Goal: Transaction & Acquisition: Purchase product/service

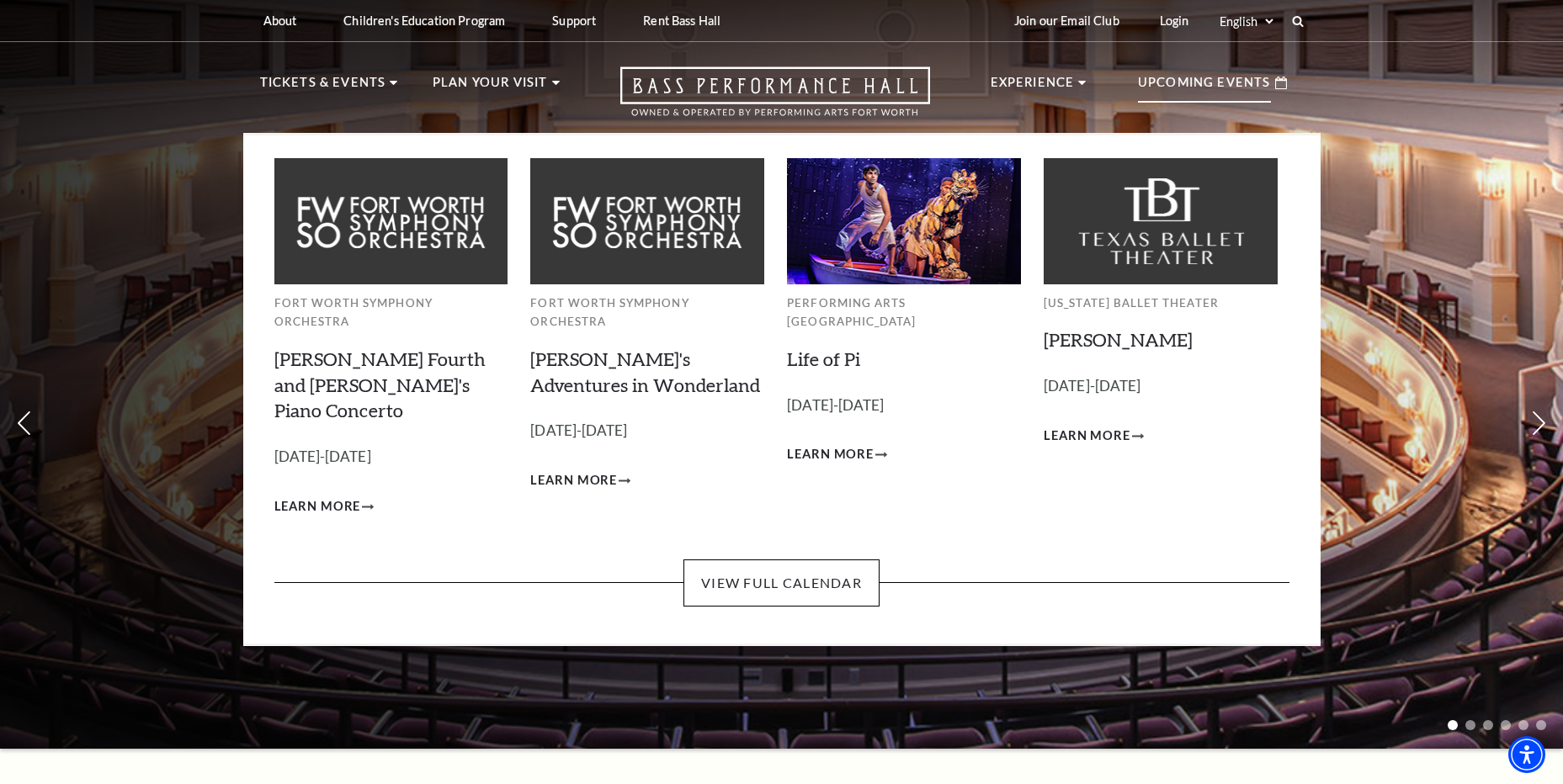
click at [1171, 81] on p "Upcoming Events" at bounding box center [1204, 87] width 133 height 30
click at [742, 559] on link "View Full Calendar" at bounding box center [781, 582] width 196 height 47
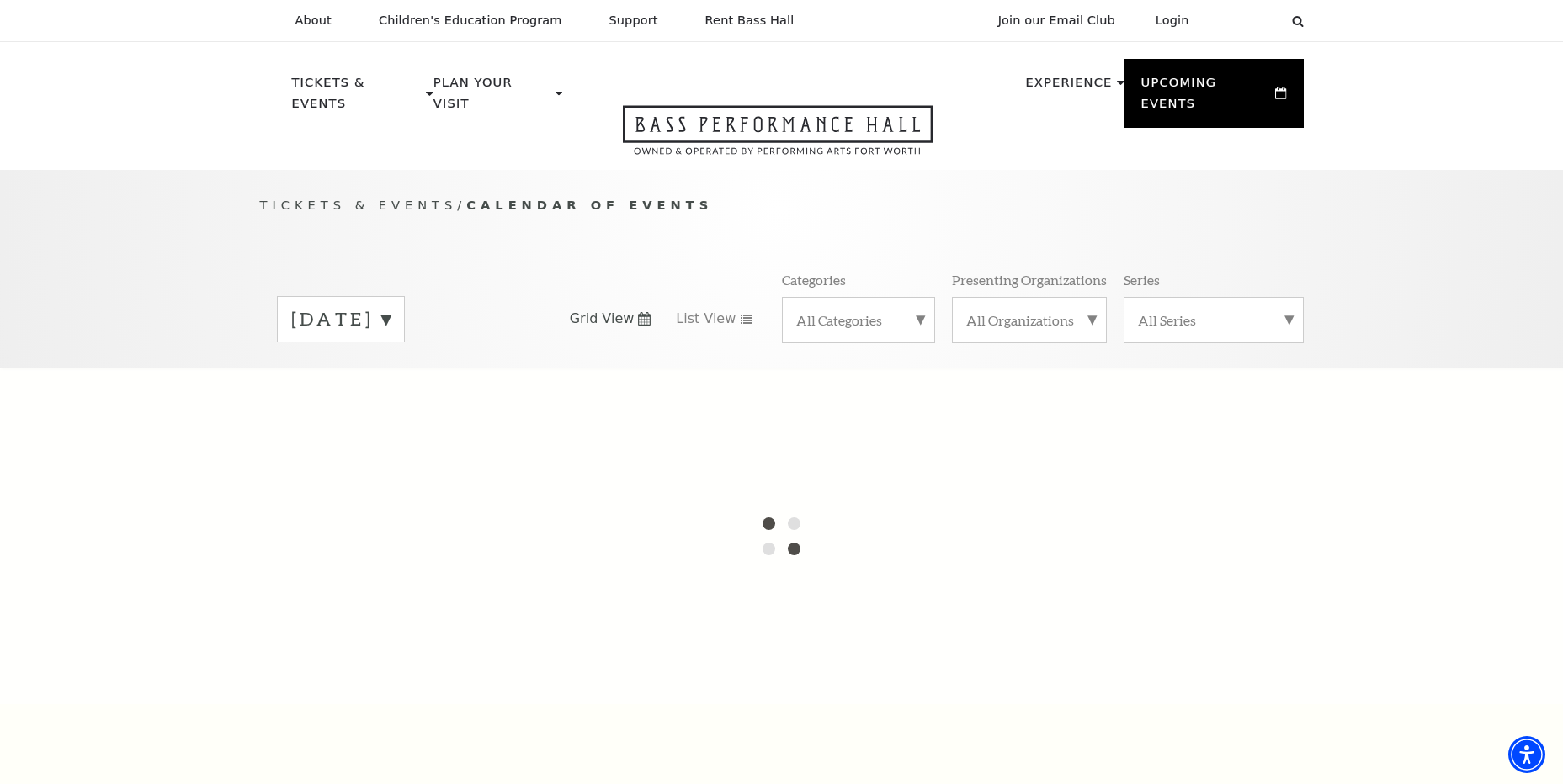
click at [391, 306] on label "September 2025" at bounding box center [341, 319] width 99 height 26
click at [391, 337] on label "October 2025" at bounding box center [341, 354] width 99 height 36
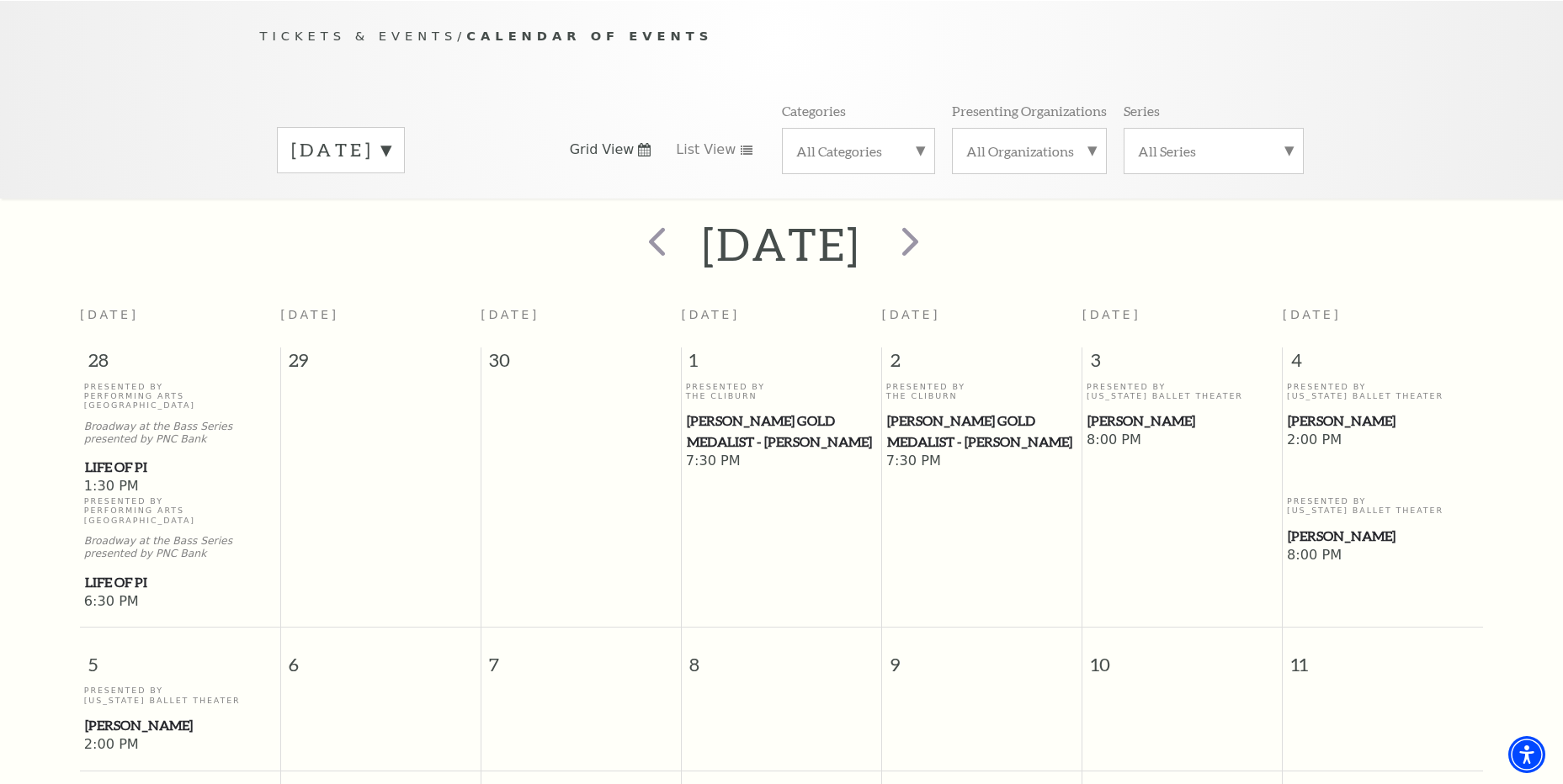
scroll to position [169, 0]
click at [391, 138] on label "October 2025" at bounding box center [341, 150] width 99 height 26
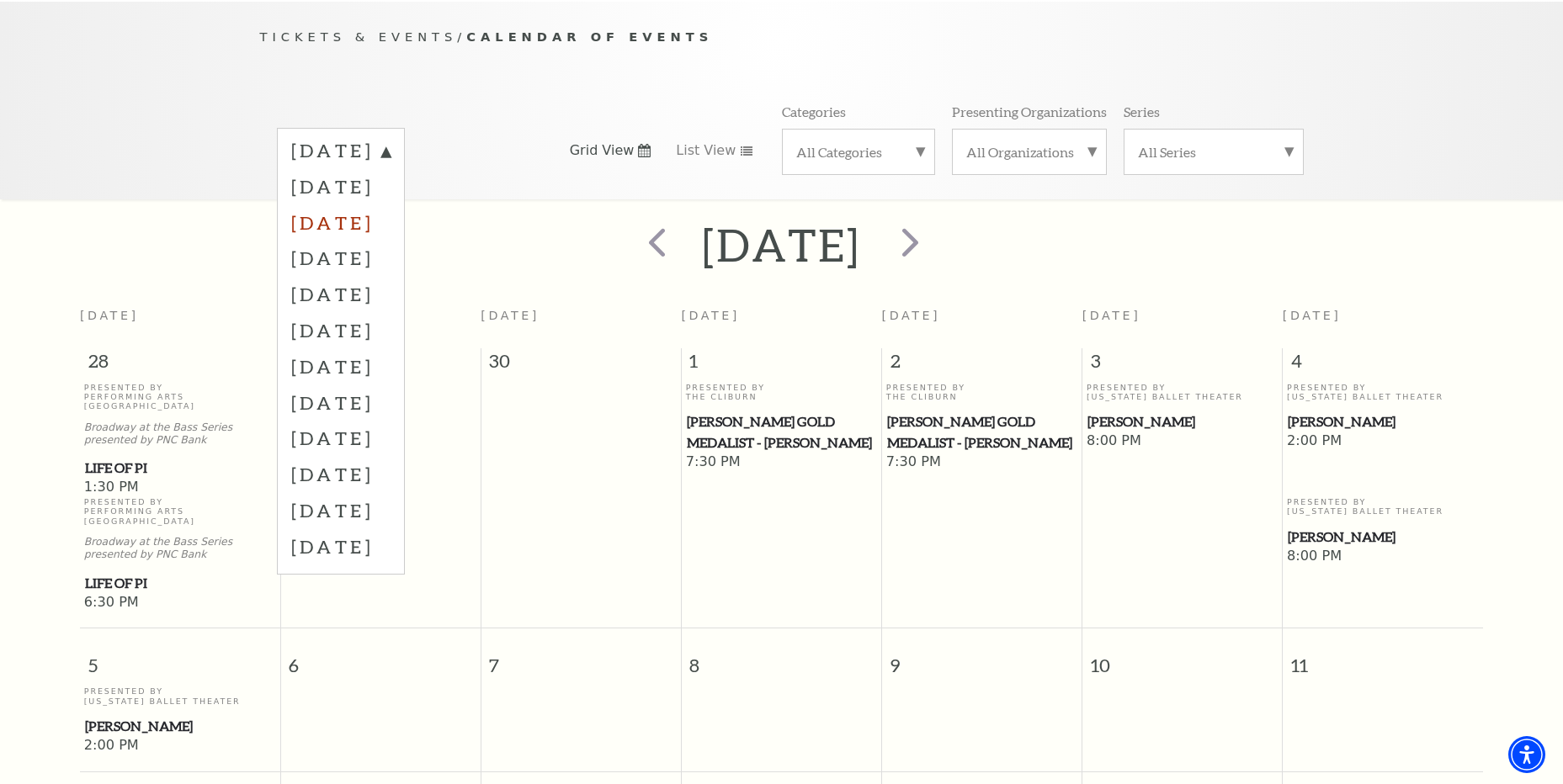
click at [391, 204] on label "November 2025" at bounding box center [341, 222] width 99 height 36
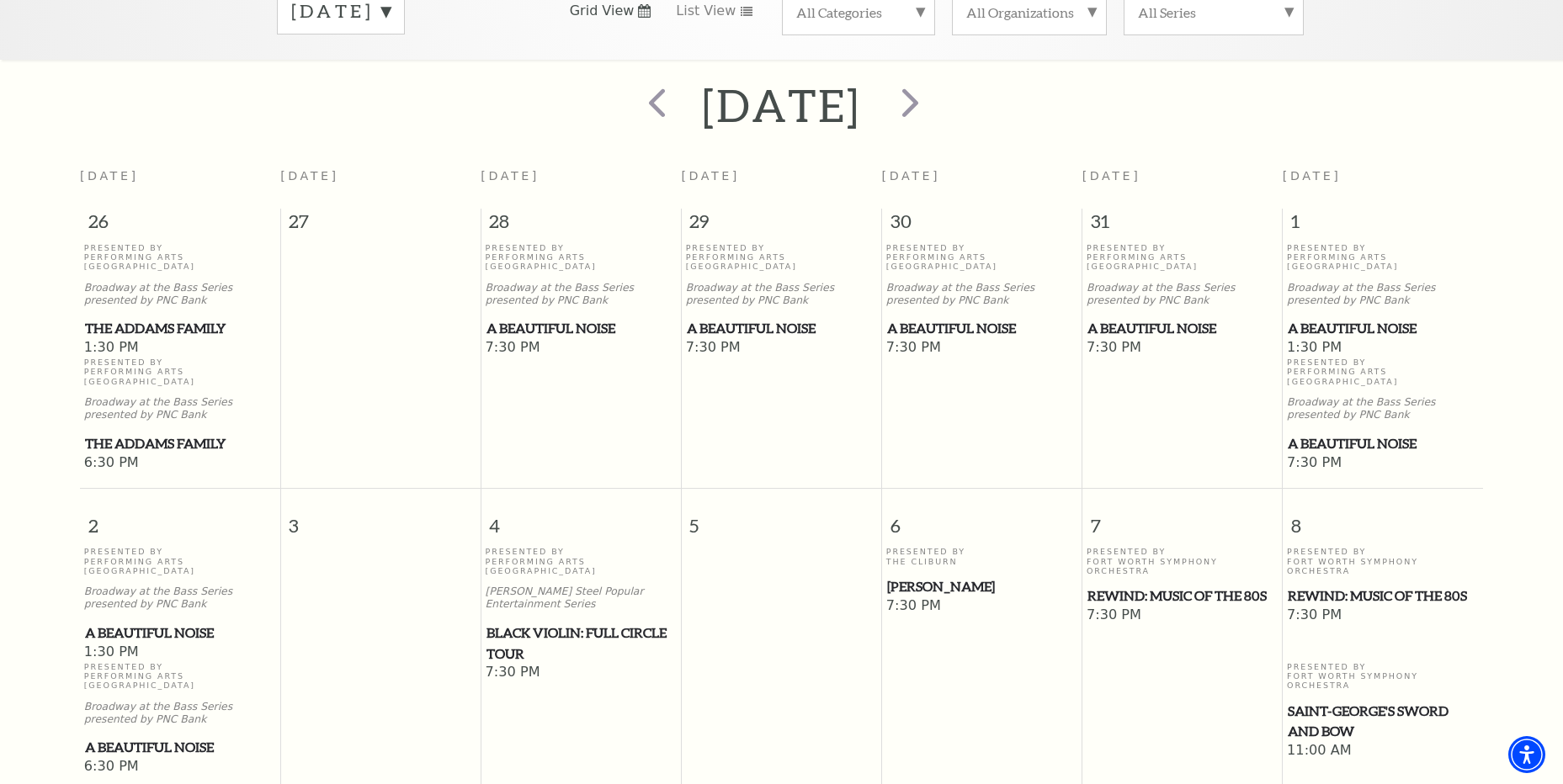
scroll to position [317, 0]
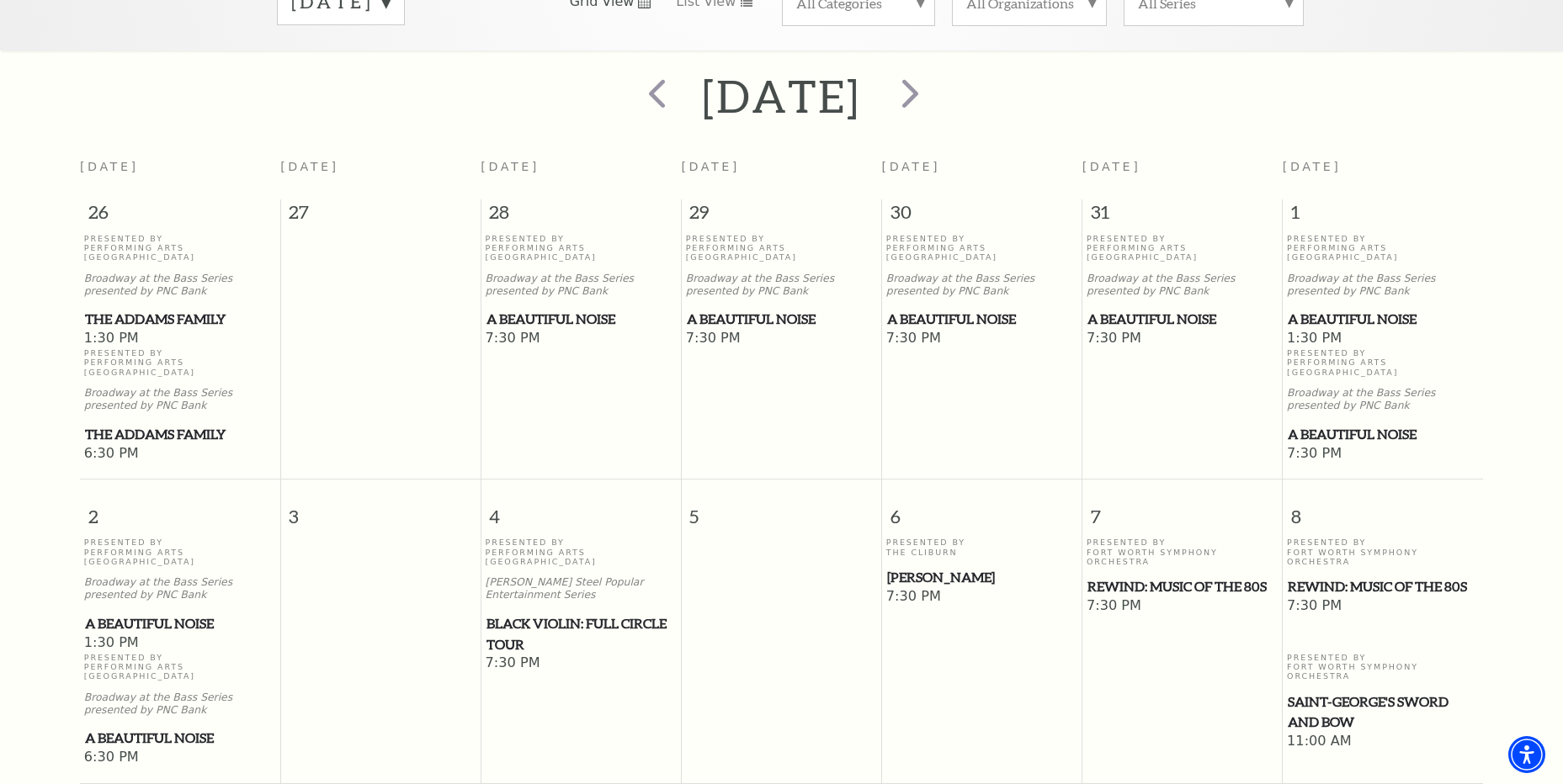
click at [1138, 309] on span "A Beautiful Noise" at bounding box center [1182, 320] width 190 height 21
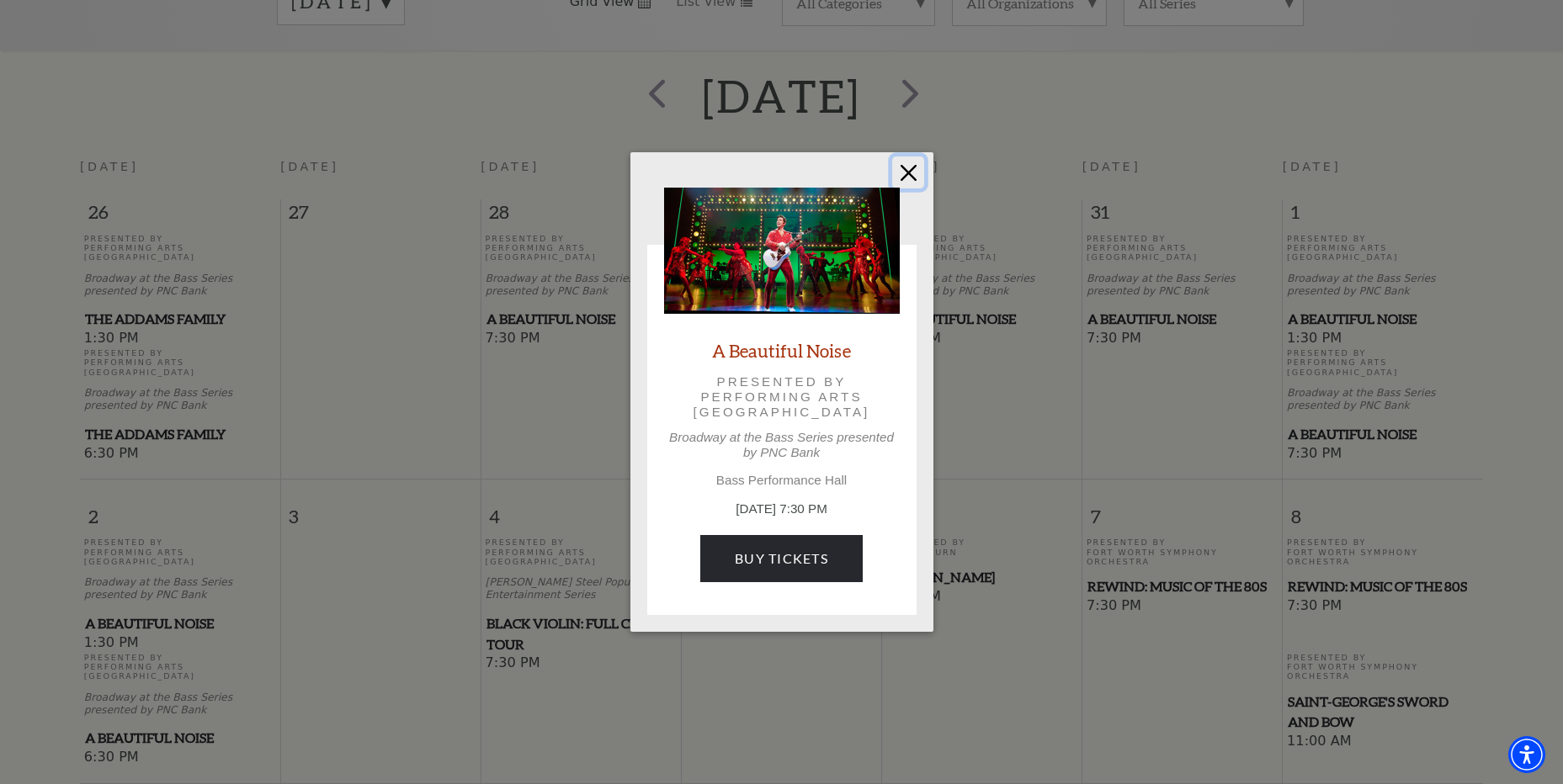
click at [912, 174] on button "Close" at bounding box center [908, 172] width 32 height 32
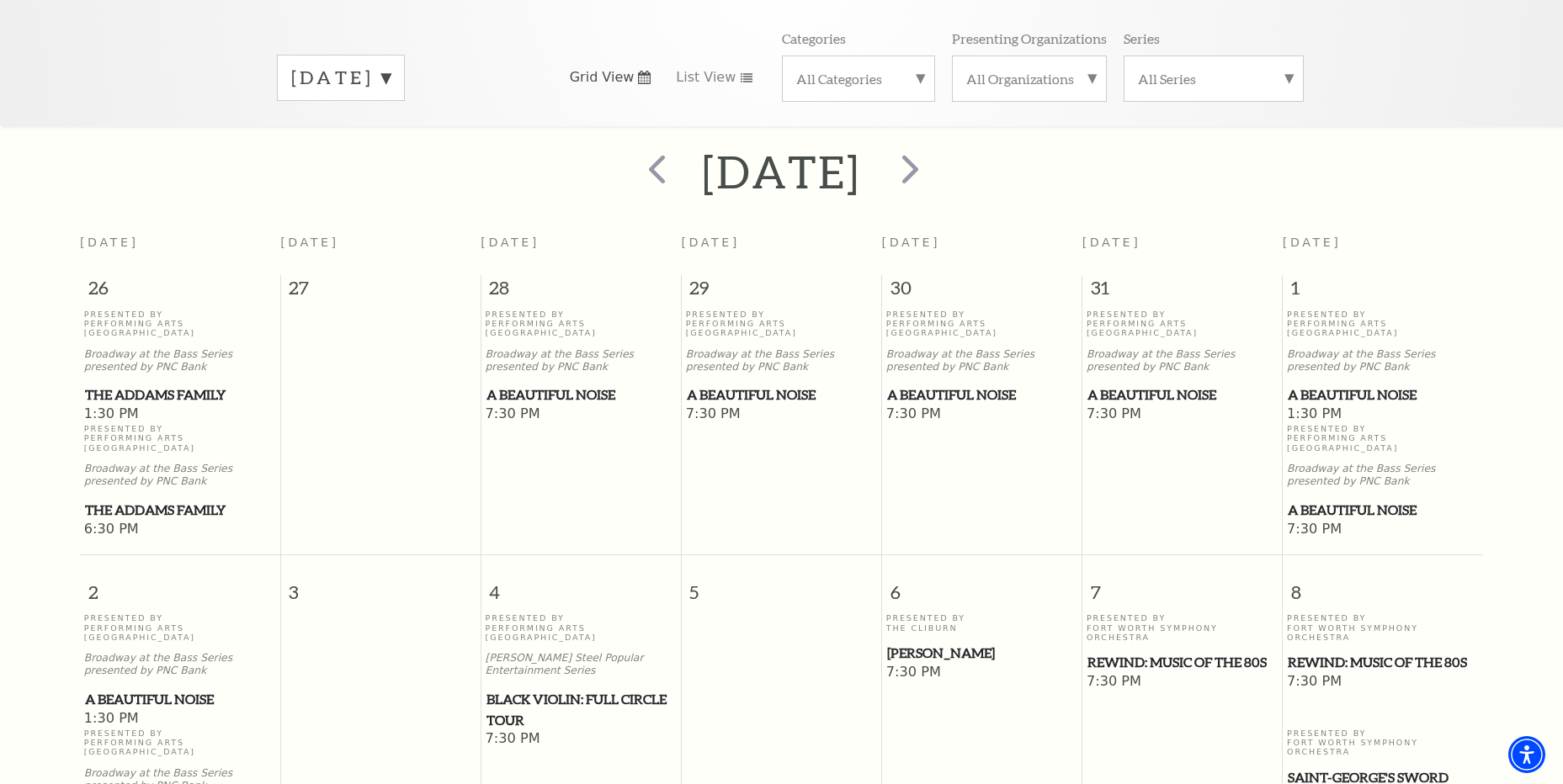
scroll to position [252, 0]
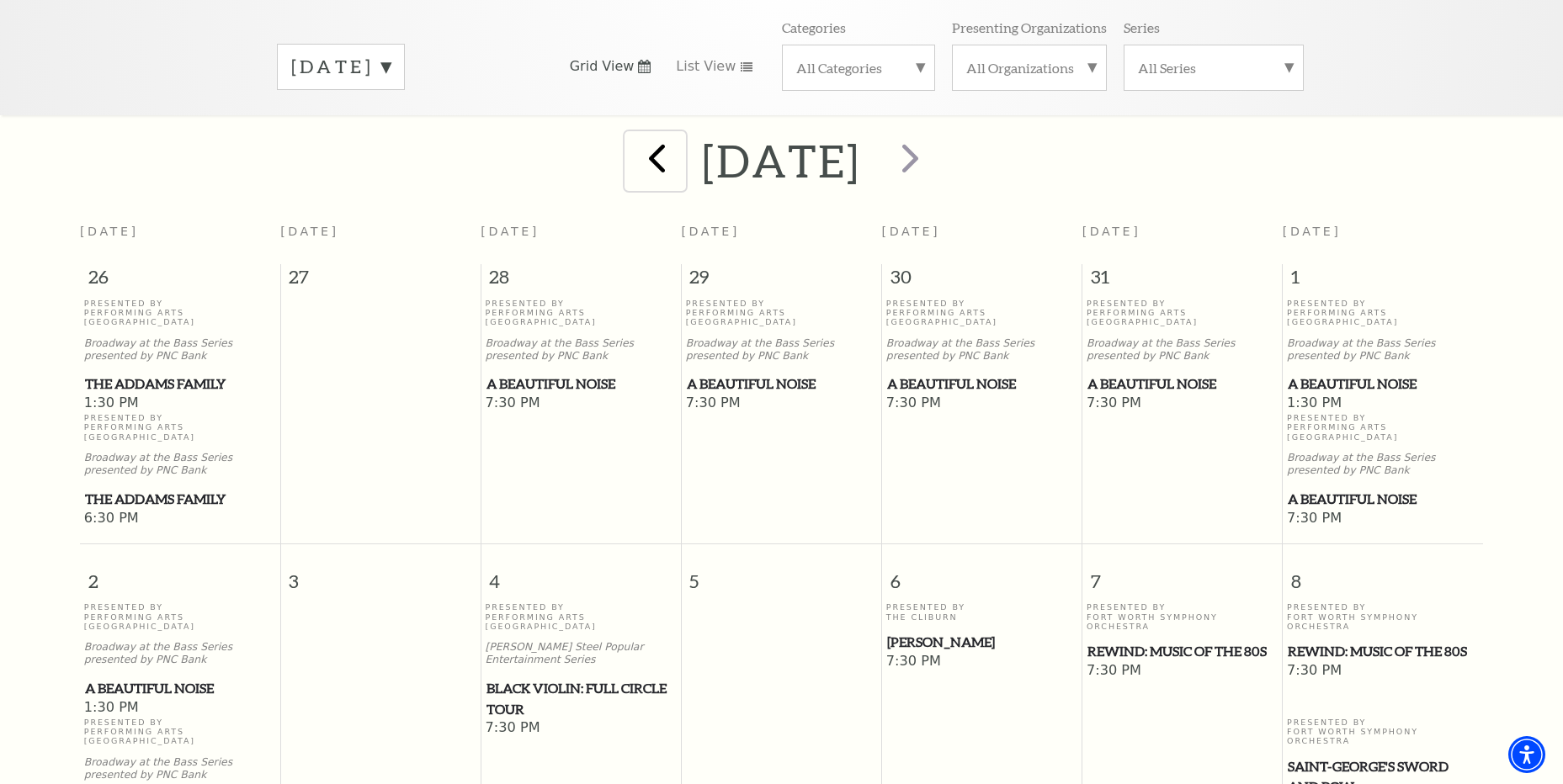
click at [633, 139] on span "prev" at bounding box center [657, 158] width 48 height 48
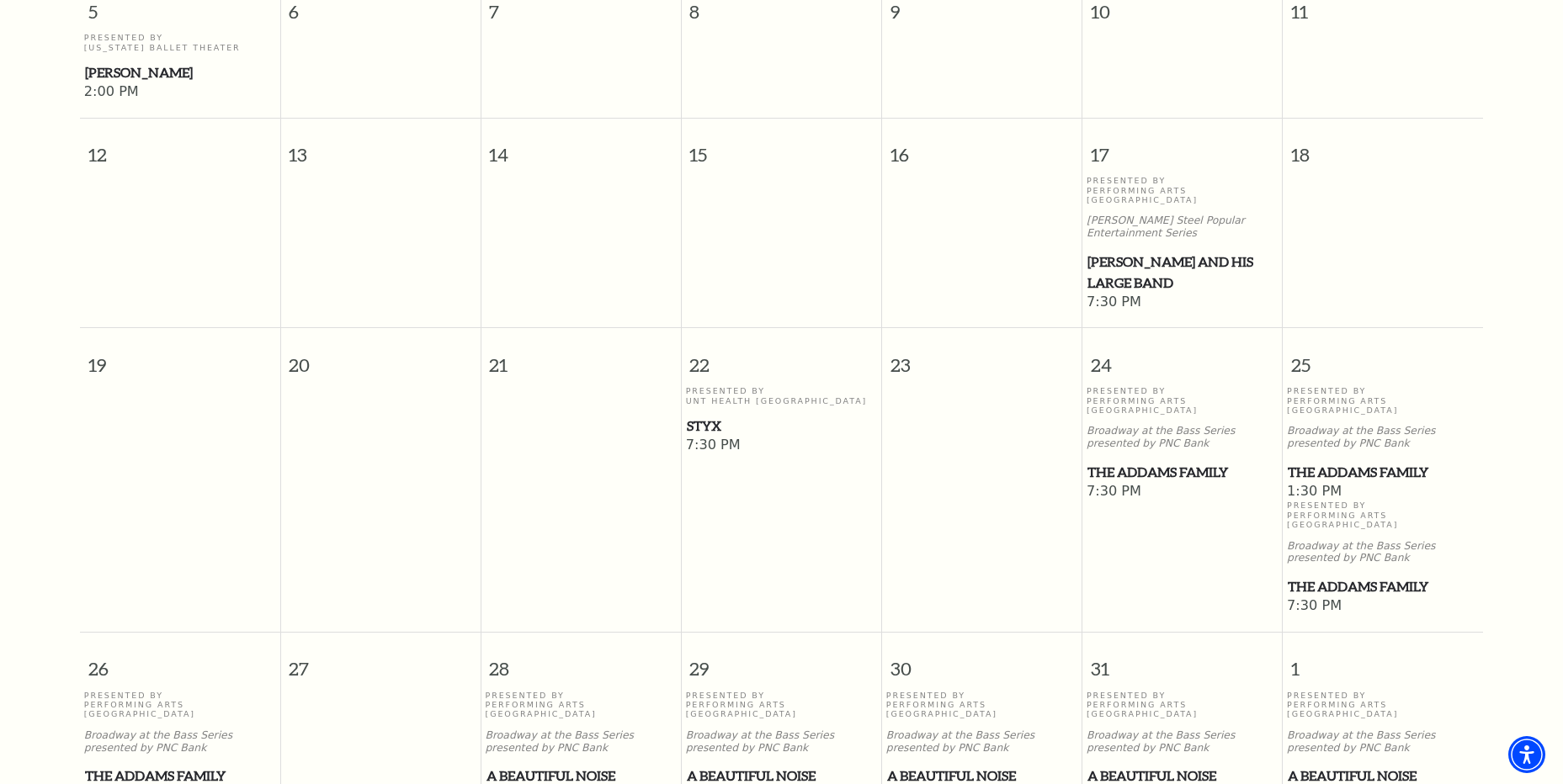
scroll to position [65, 0]
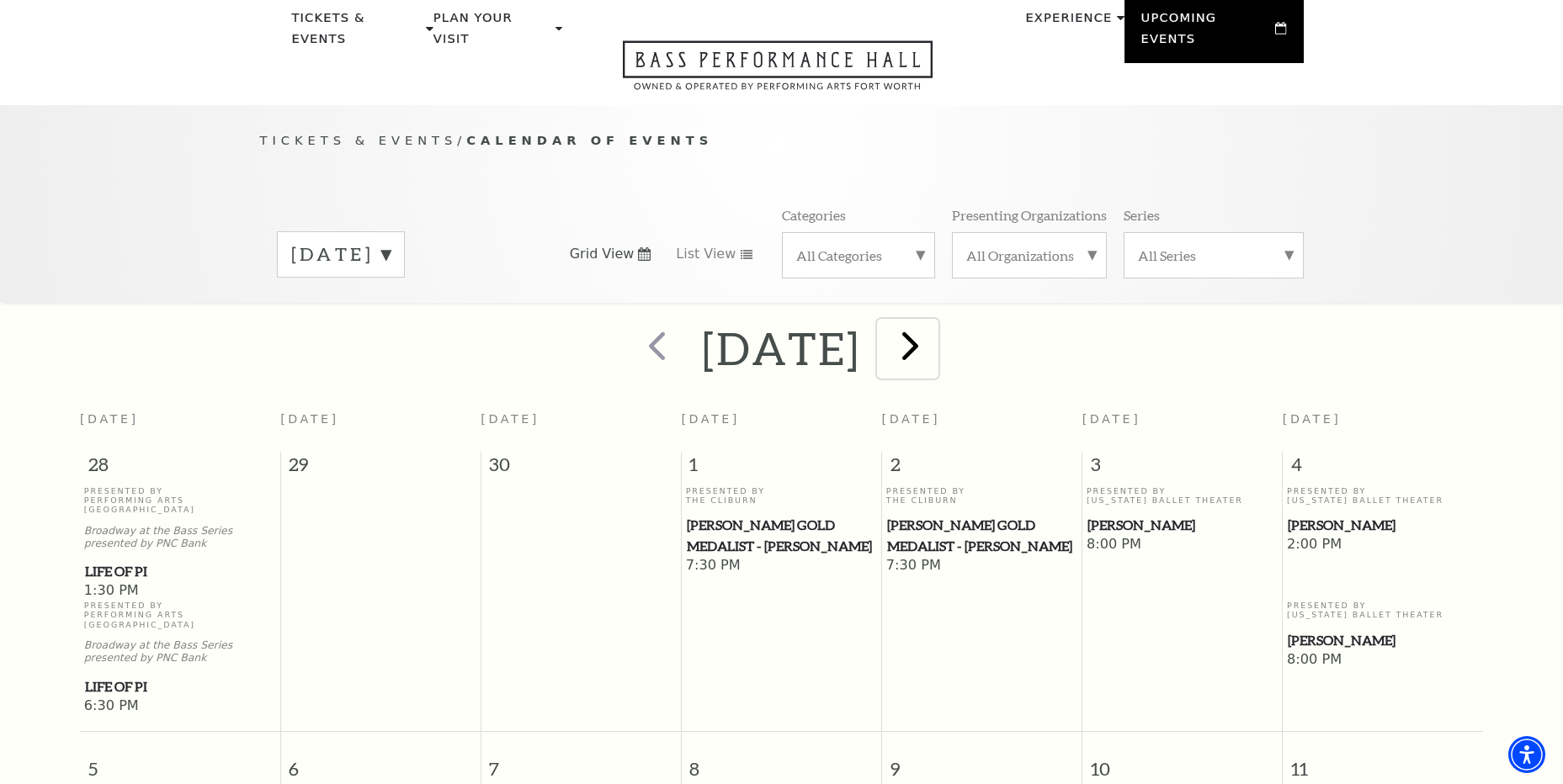
click at [934, 321] on span "next" at bounding box center [910, 345] width 48 height 48
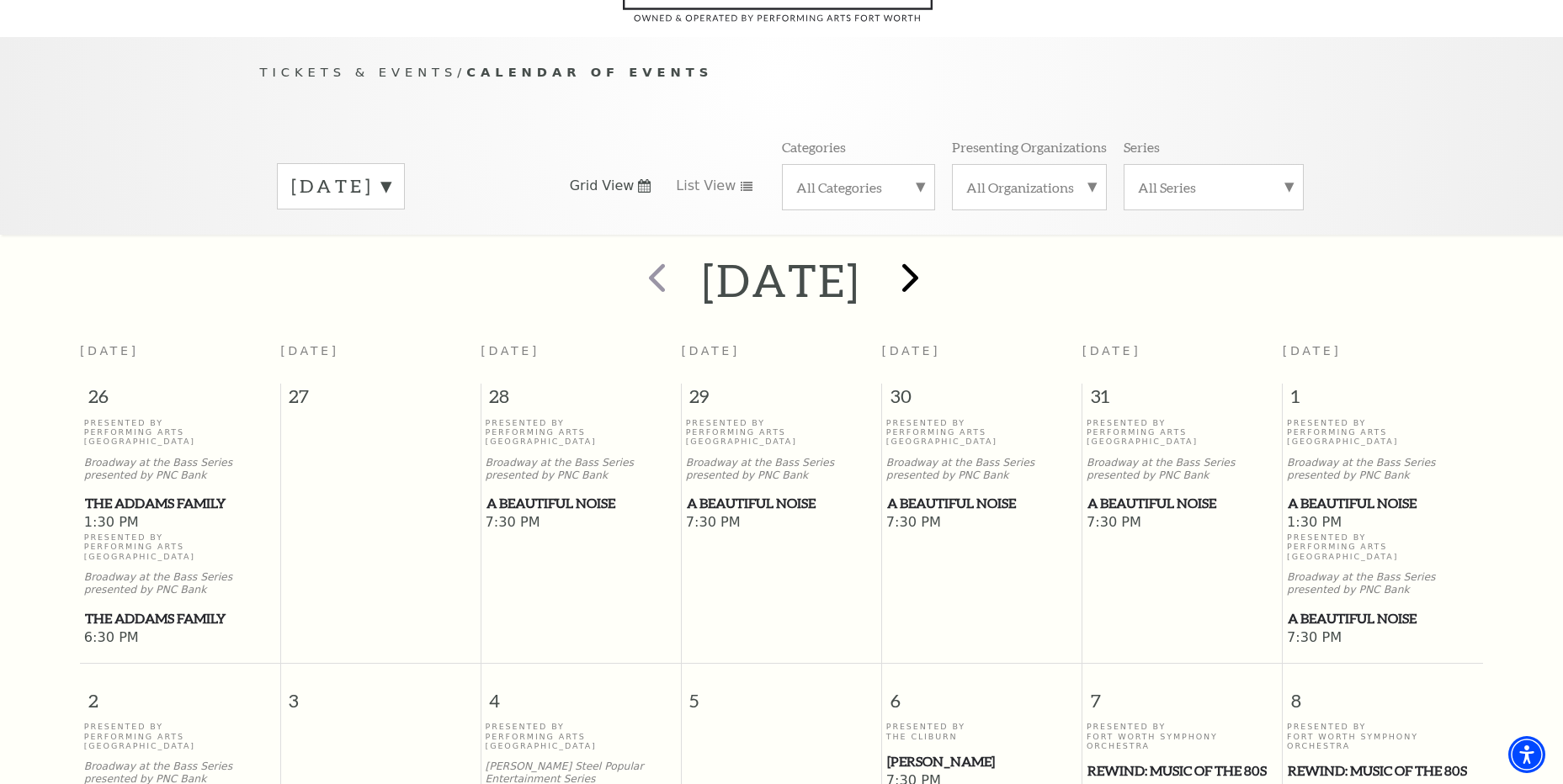
scroll to position [149, 0]
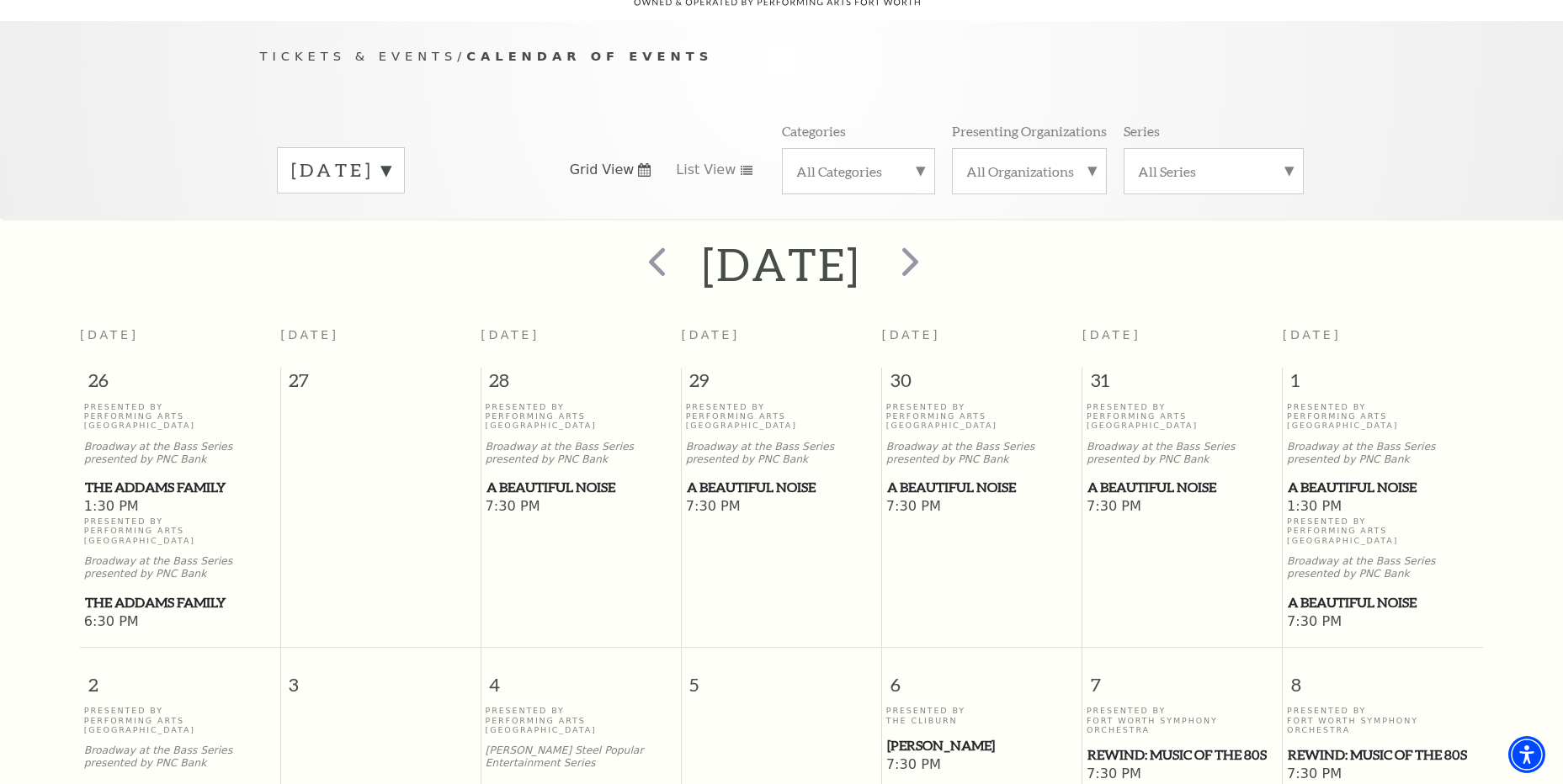
click at [1134, 477] on span "A Beautiful Noise" at bounding box center [1182, 487] width 190 height 21
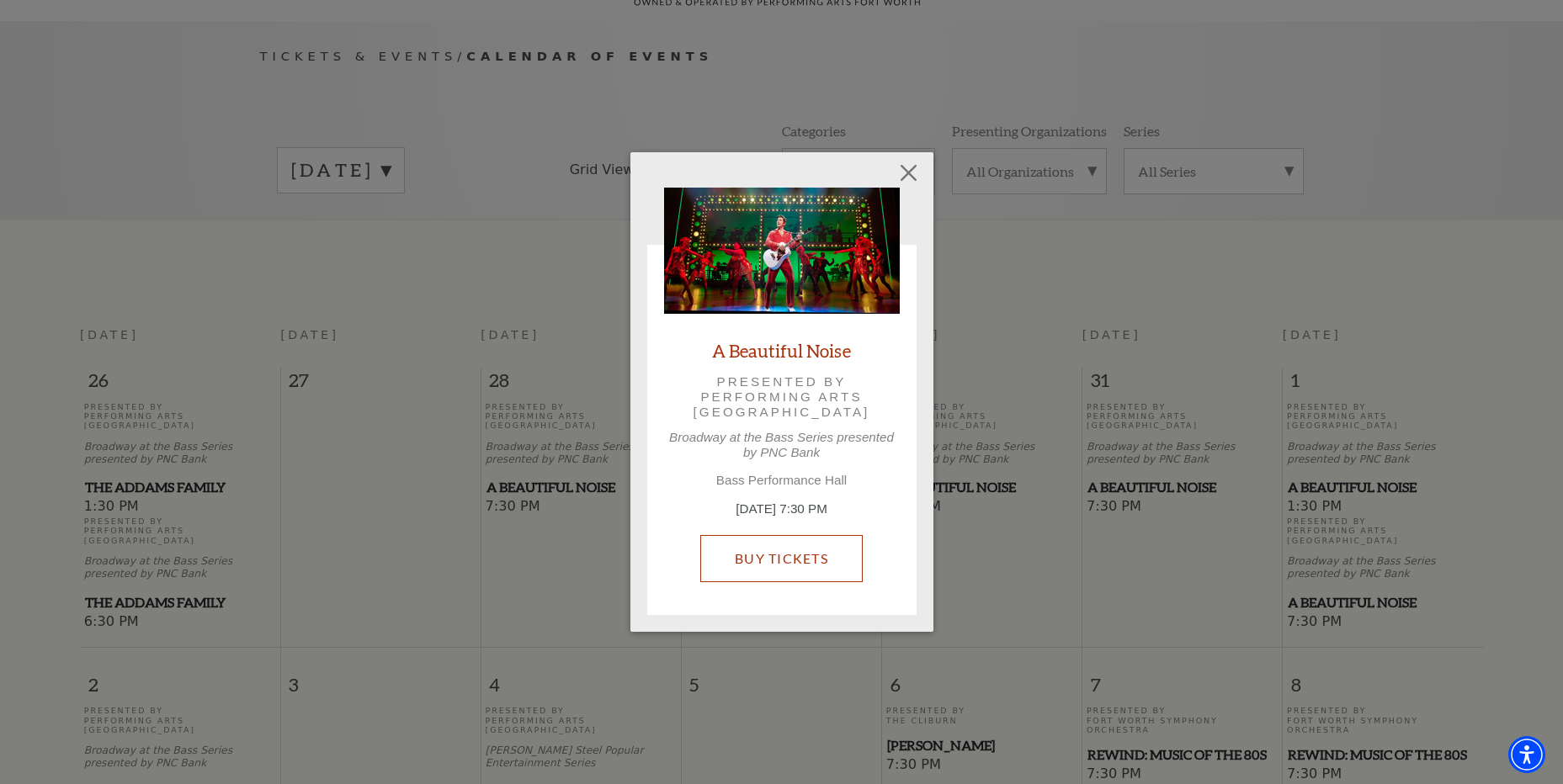
click at [795, 558] on link "Buy Tickets" at bounding box center [781, 558] width 163 height 47
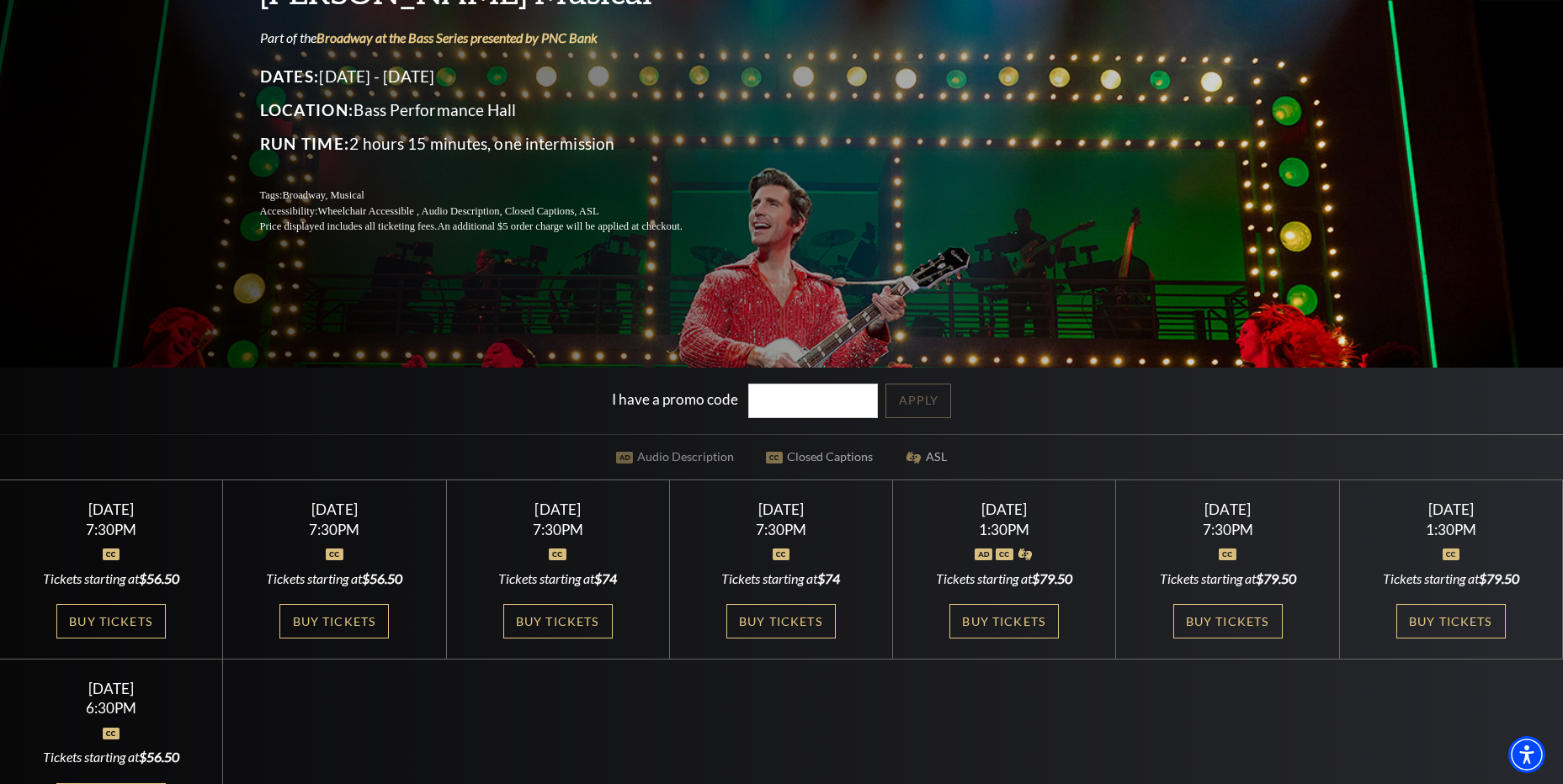
scroll to position [337, 0]
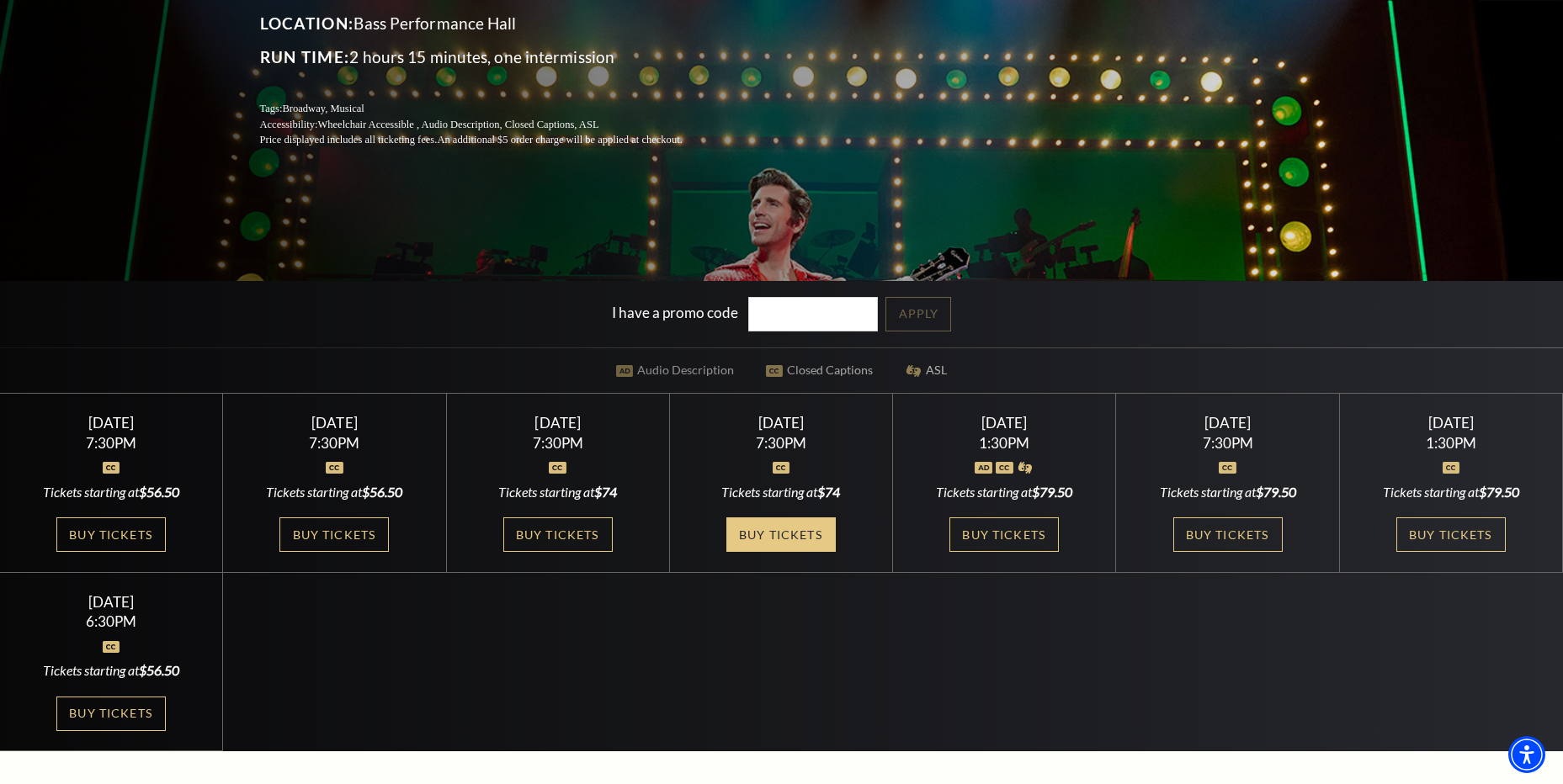
click at [797, 534] on link "Buy Tickets" at bounding box center [781, 535] width 109 height 35
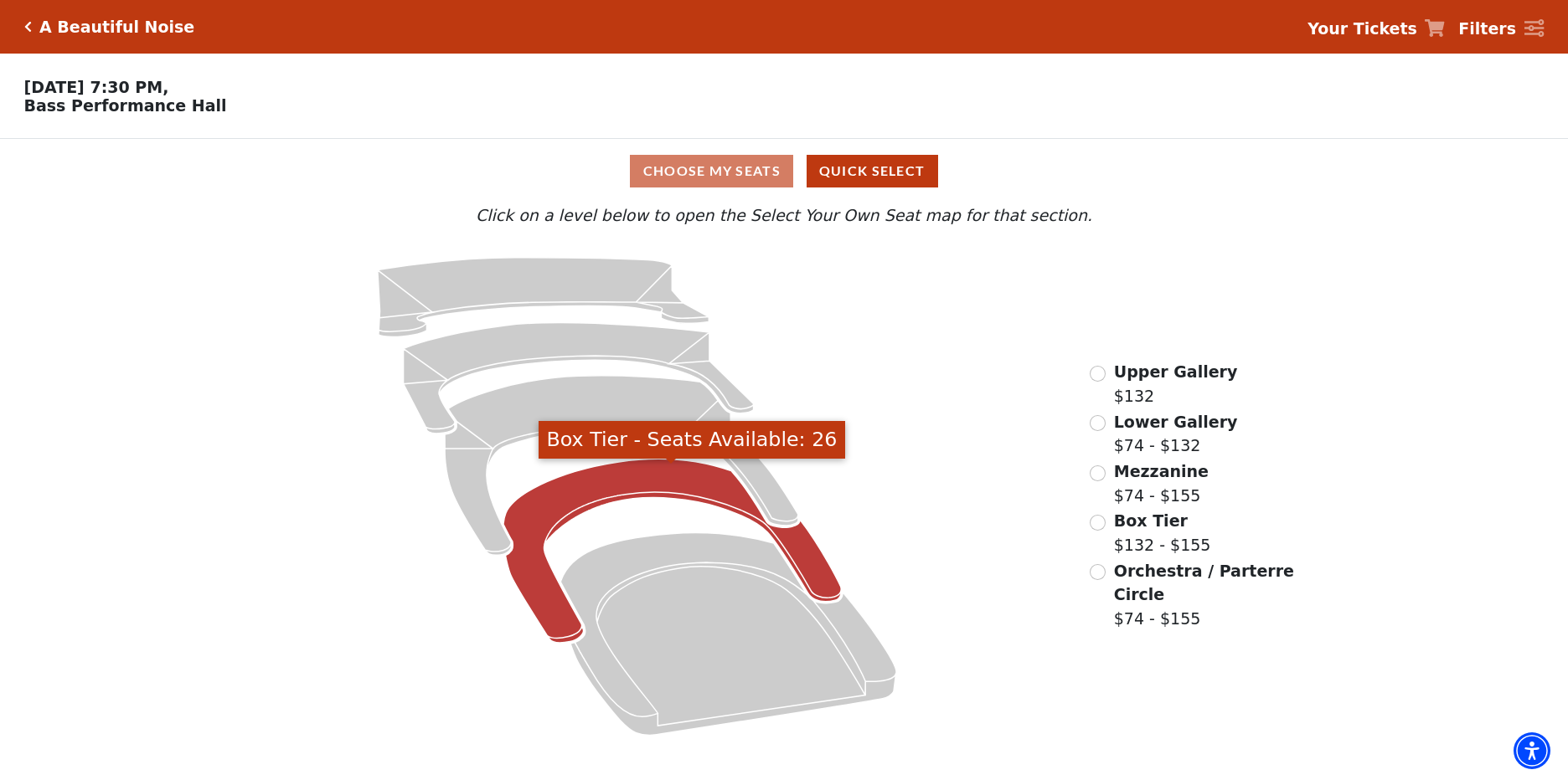
click at [619, 483] on icon "Box Tier - Seats Available: 26" at bounding box center [672, 550] width 338 height 184
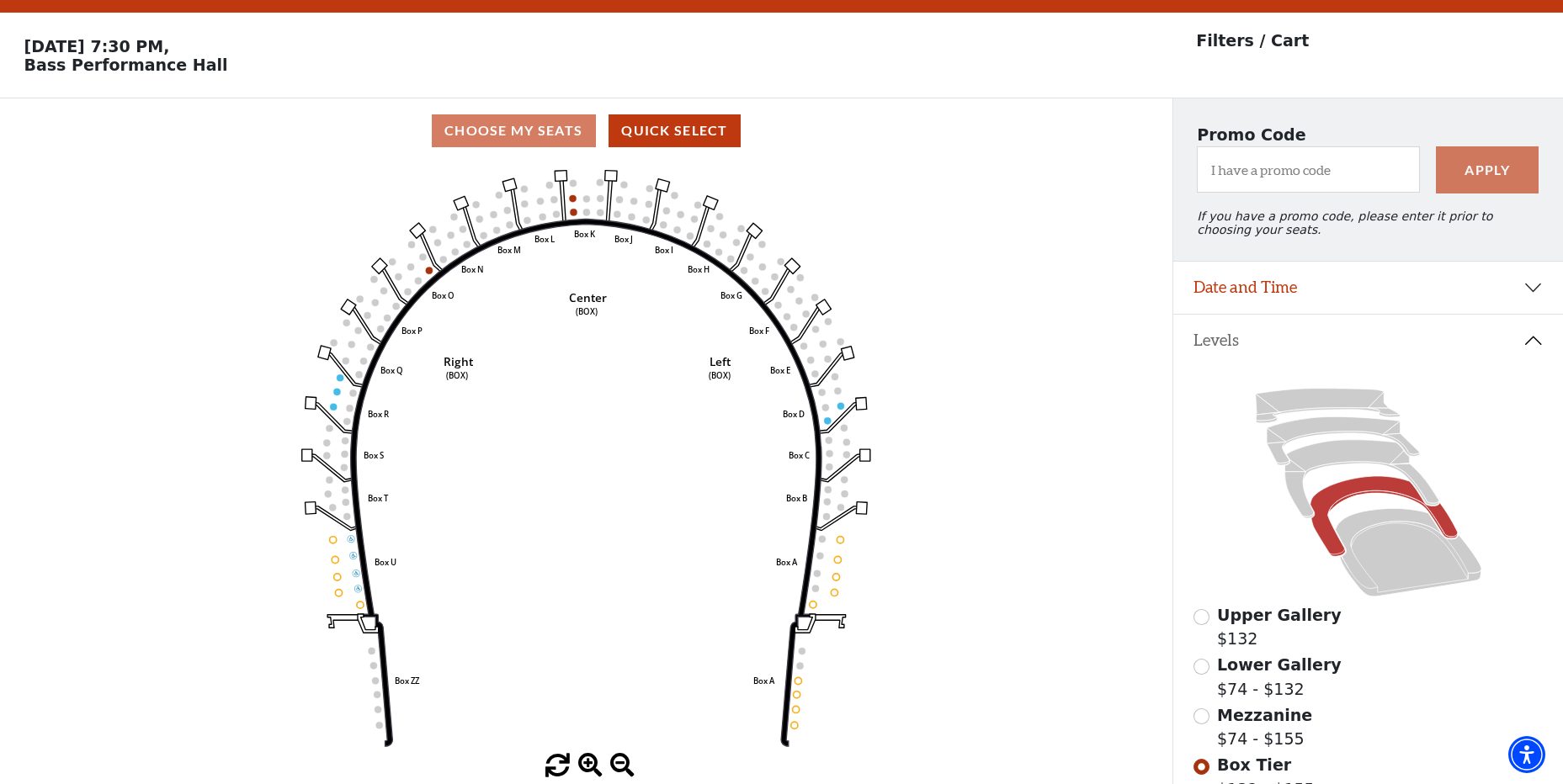
scroll to position [78, 0]
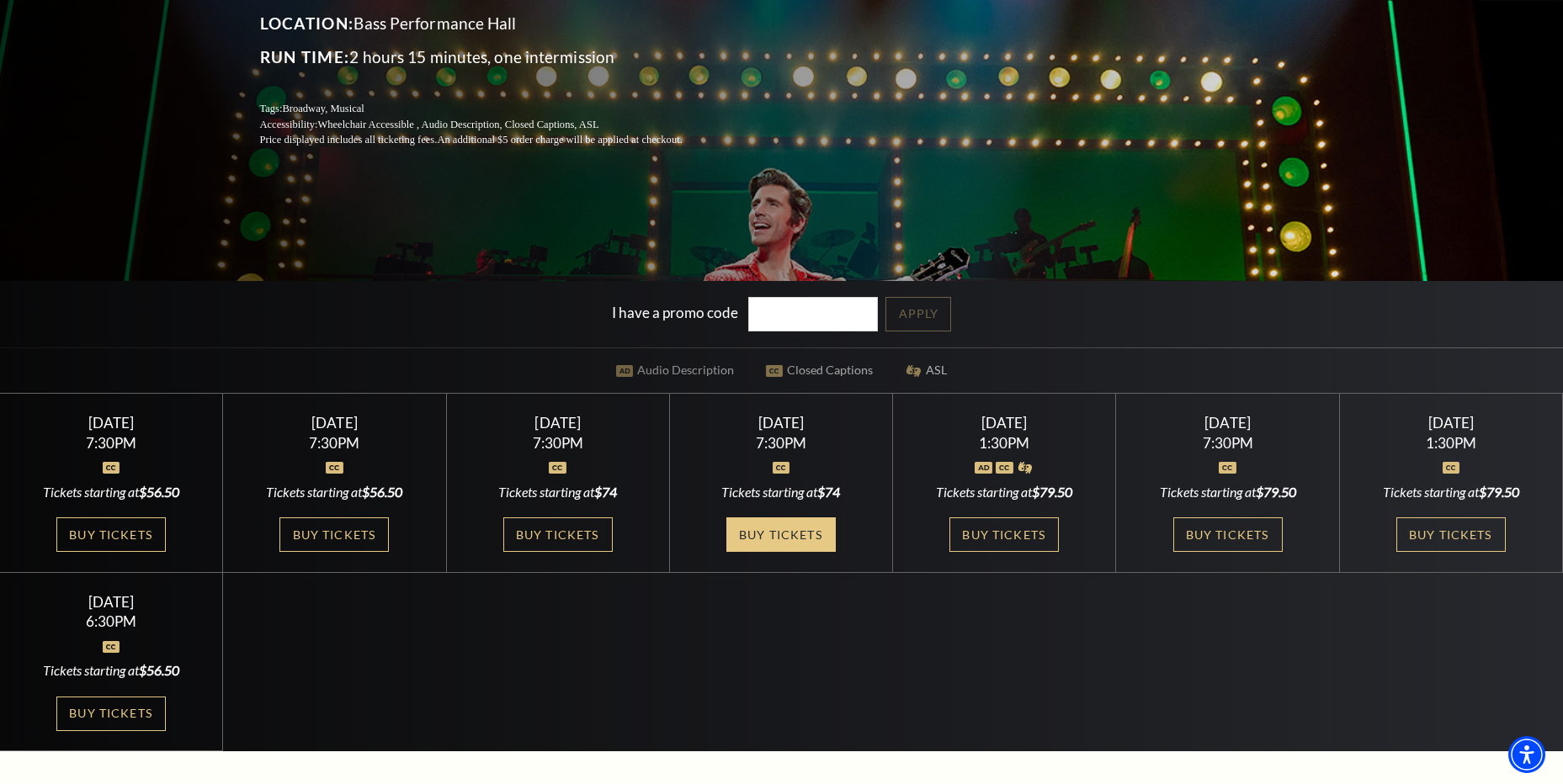
click at [769, 548] on link "Buy Tickets" at bounding box center [781, 535] width 109 height 35
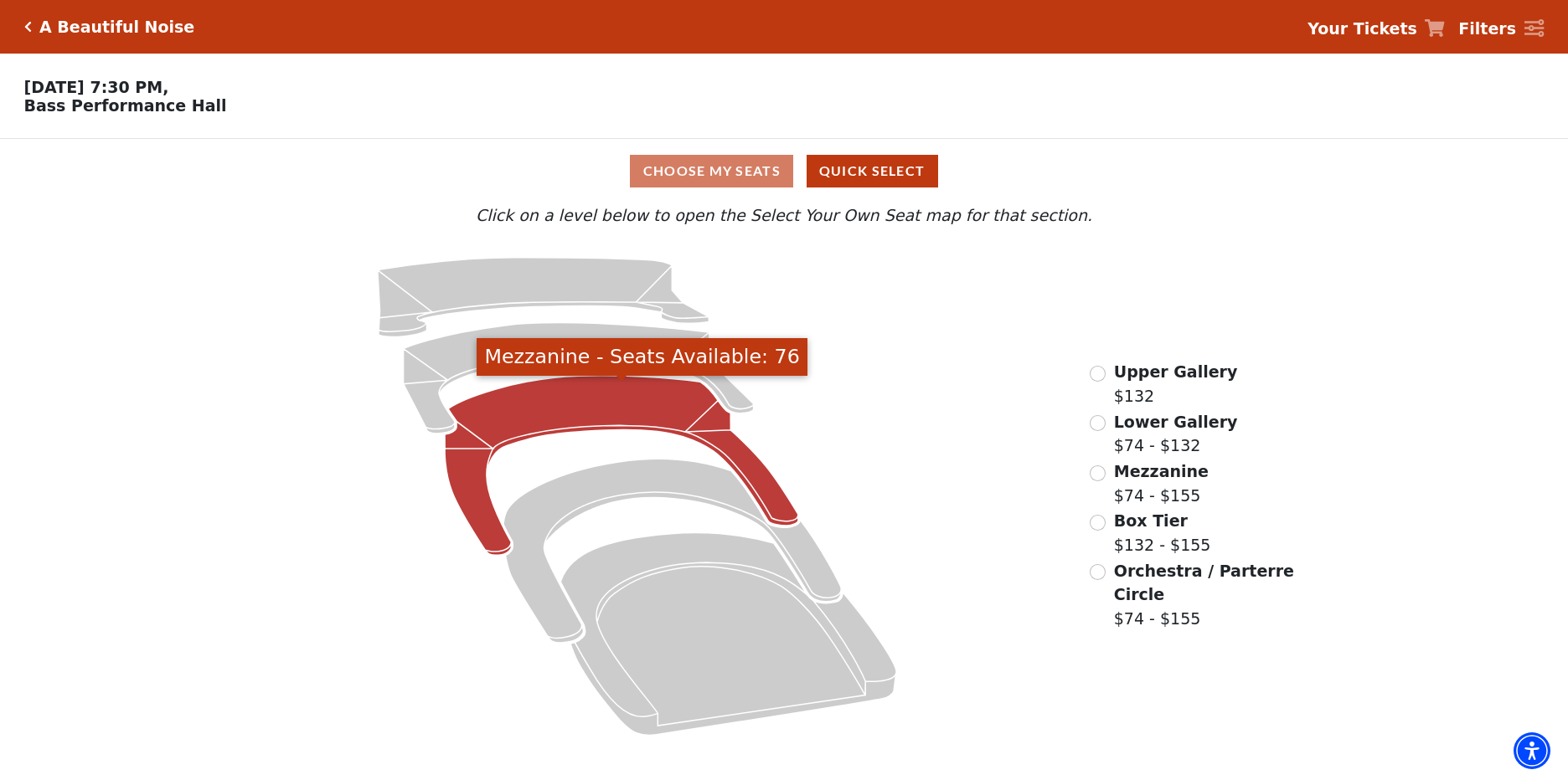
click at [594, 410] on icon "Mezzanine - Seats Available: 76" at bounding box center [621, 466] width 354 height 180
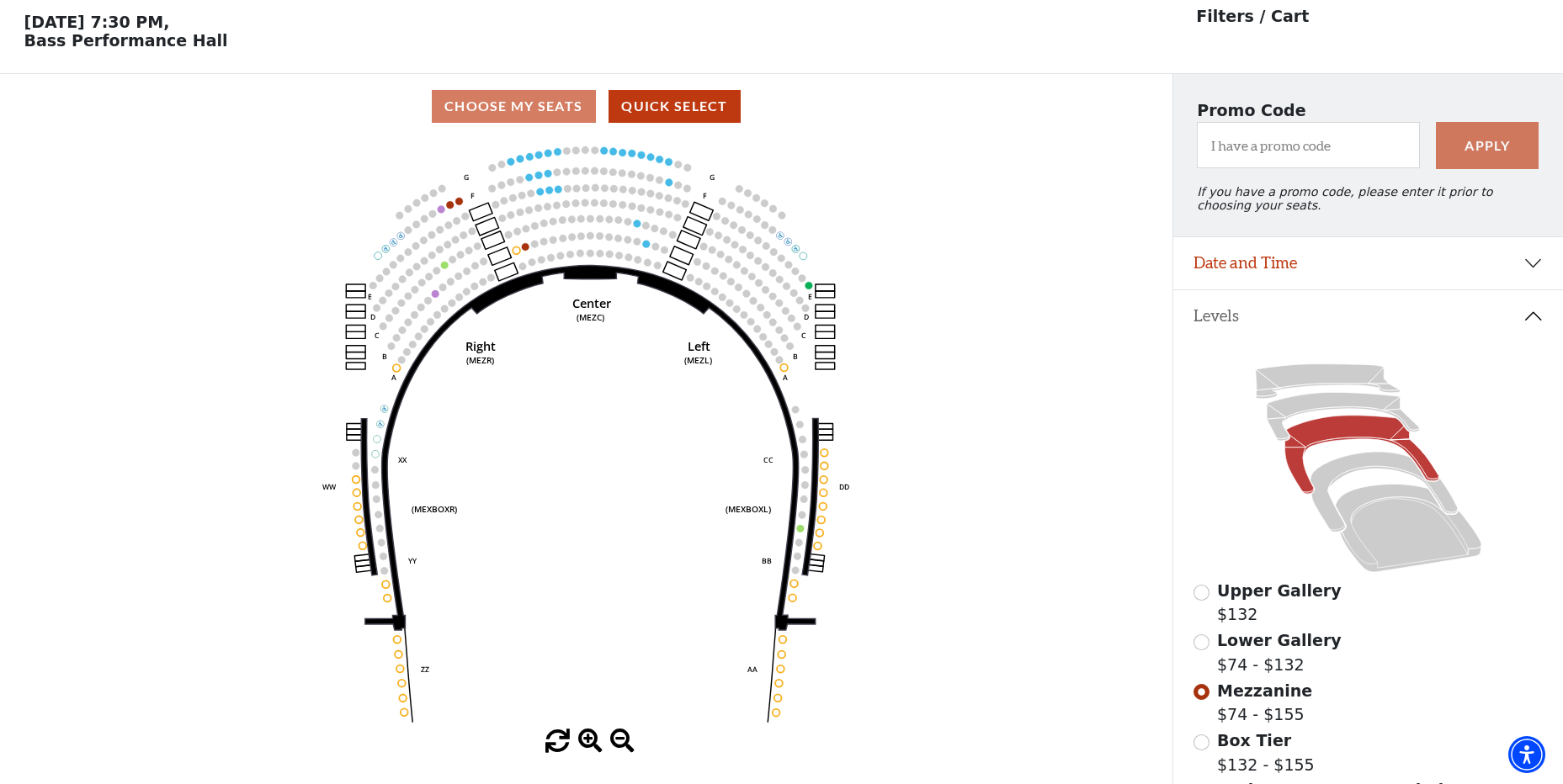
scroll to position [78, 0]
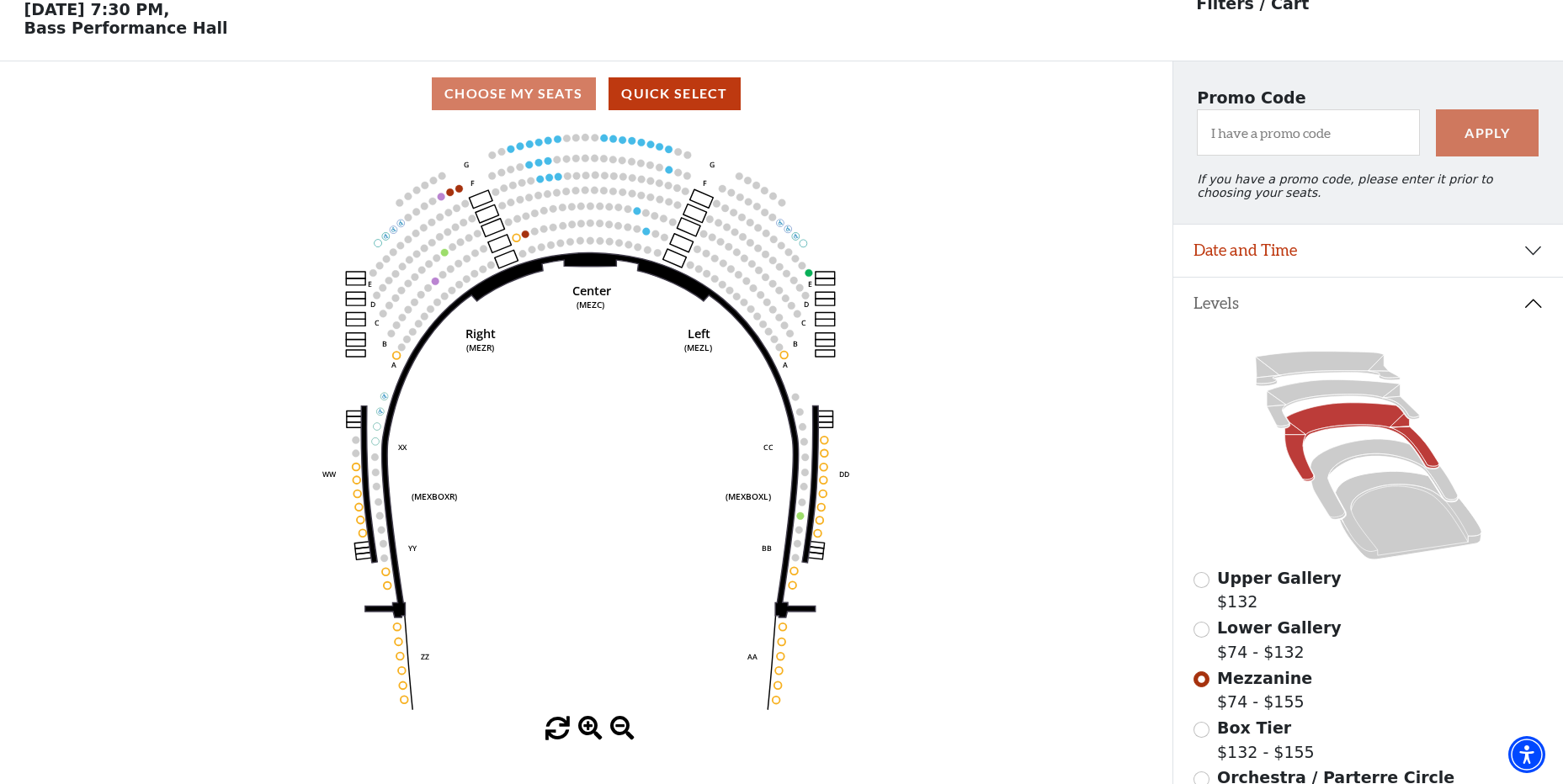
click at [519, 242] on circle at bounding box center [516, 237] width 8 height 8
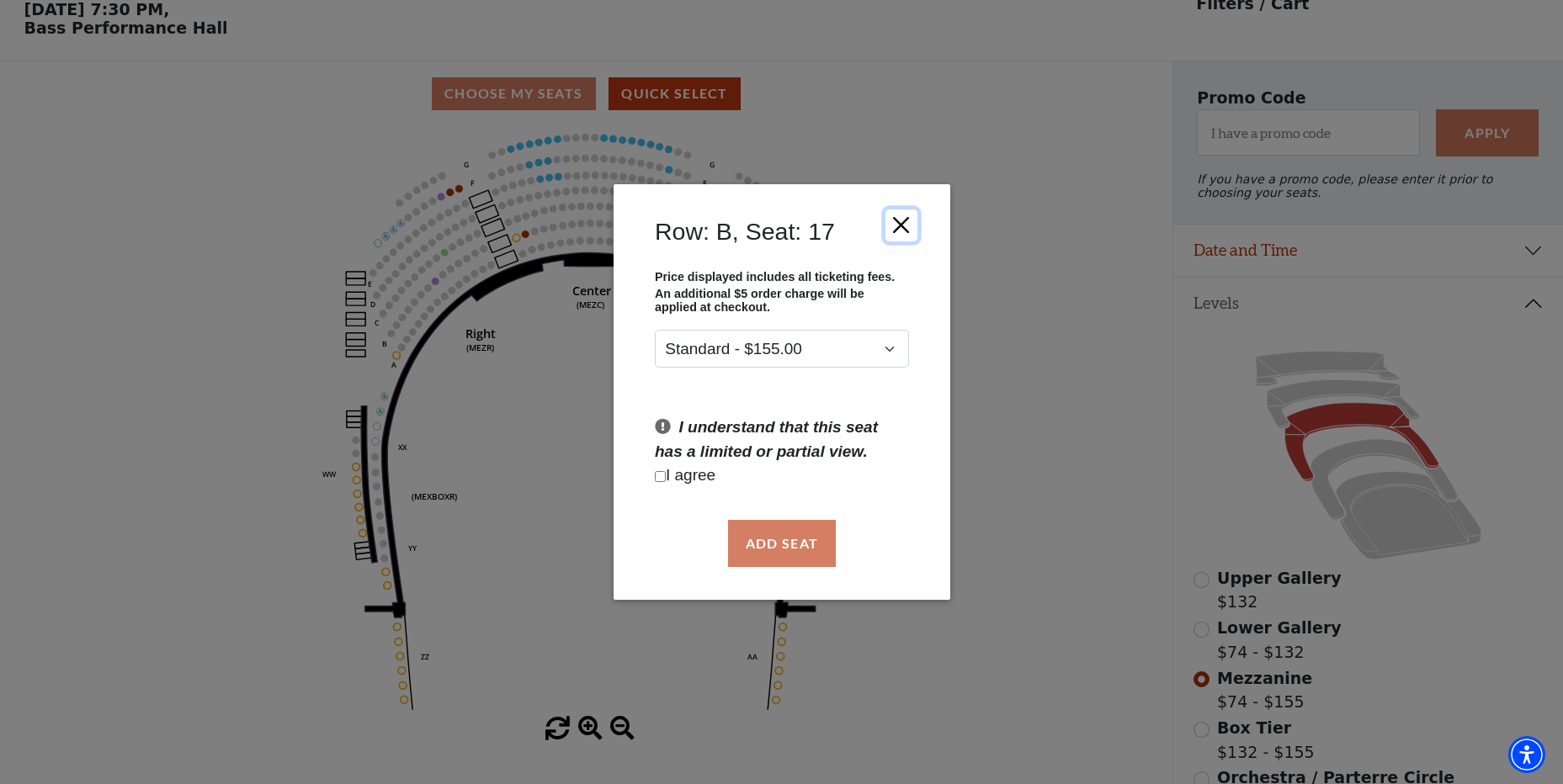
click at [907, 226] on button "Close" at bounding box center [901, 225] width 32 height 32
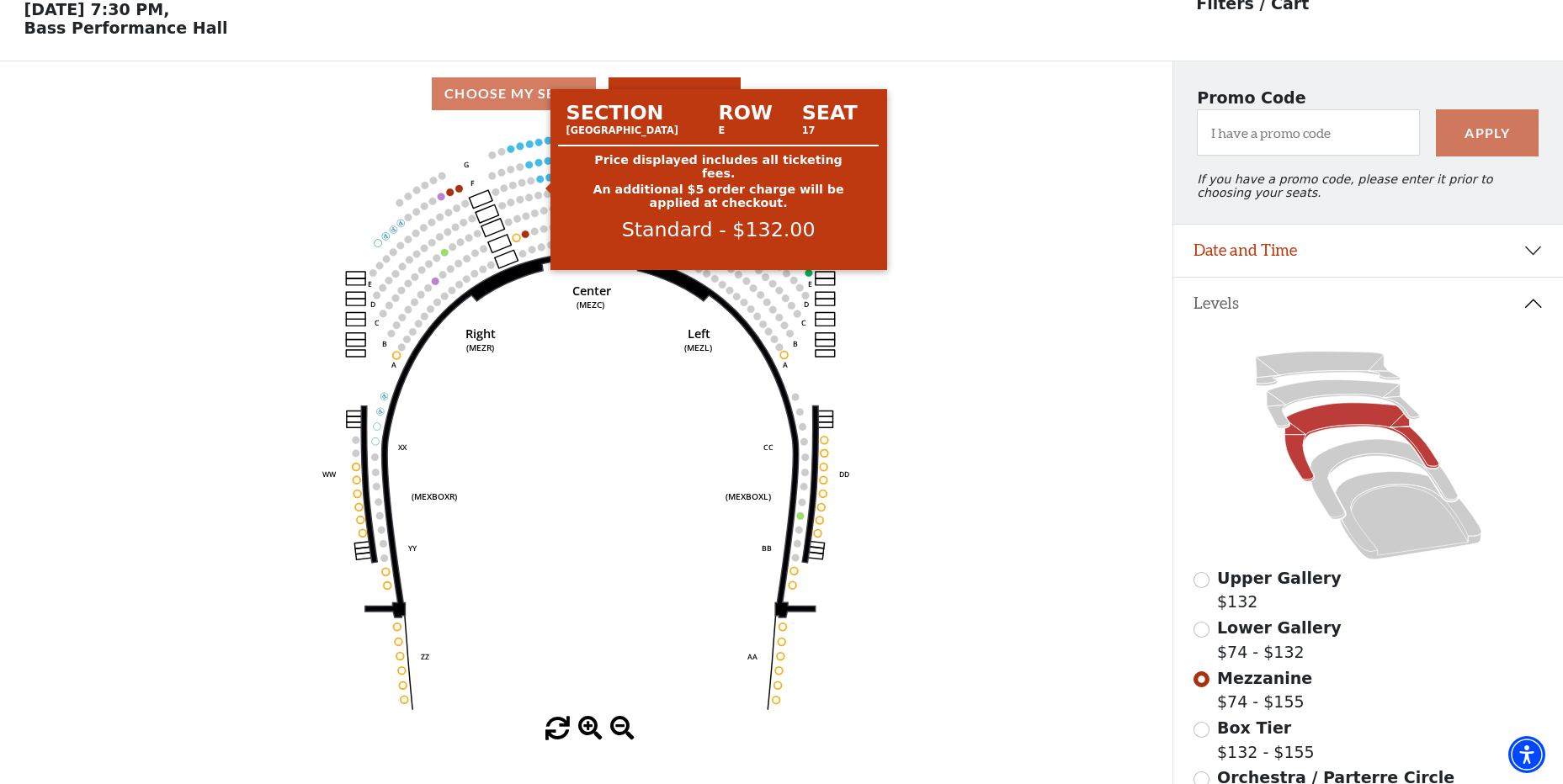
click at [539, 183] on circle at bounding box center [540, 178] width 8 height 8
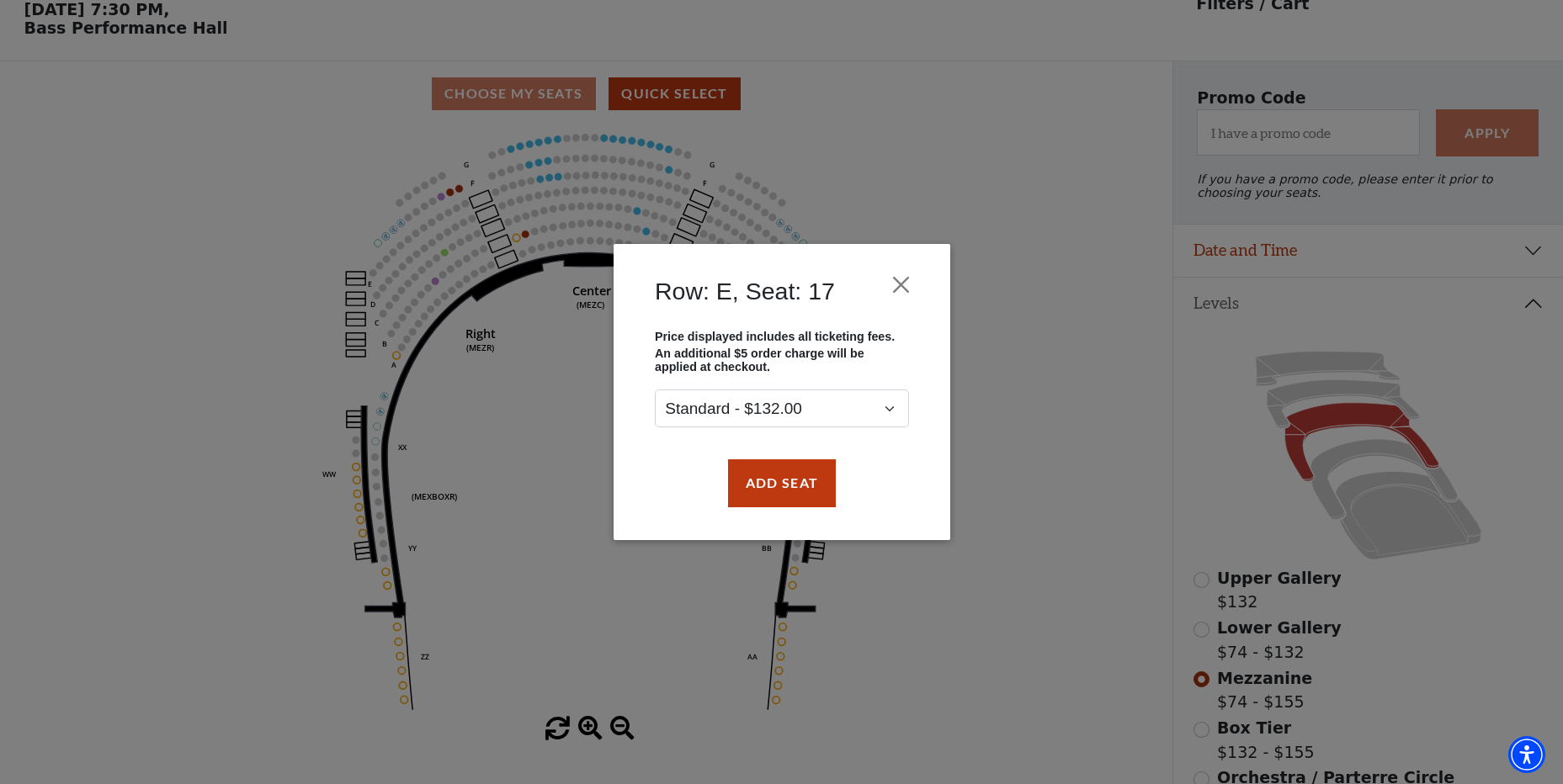
click at [549, 184] on div "Row: E, Seat: 17 Price displayed includes all ticketing fees. An additional $5 …" at bounding box center [782, 392] width 1563 height 784
click at [782, 478] on button "Add Seat" at bounding box center [781, 482] width 107 height 47
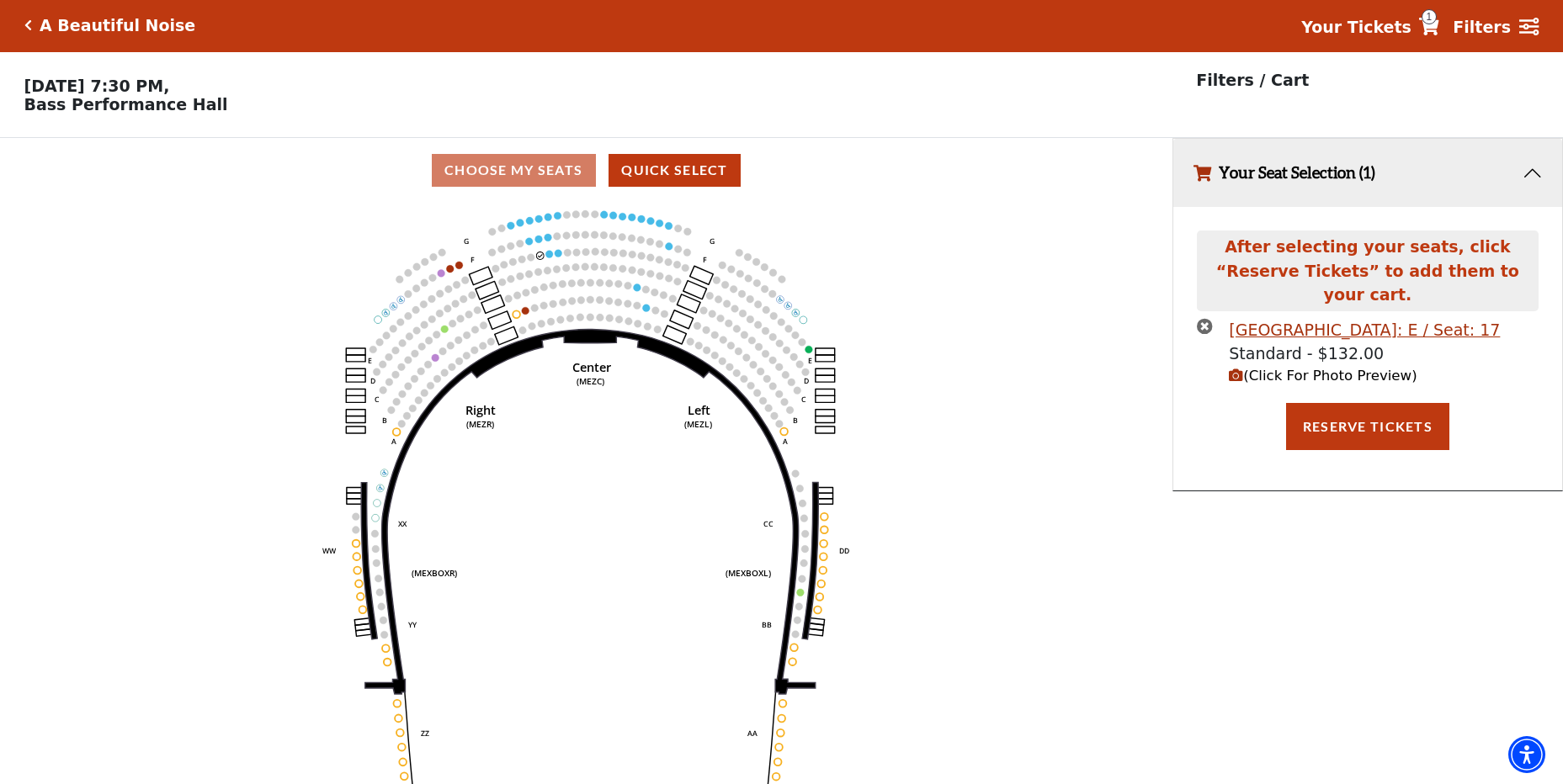
scroll to position [0, 0]
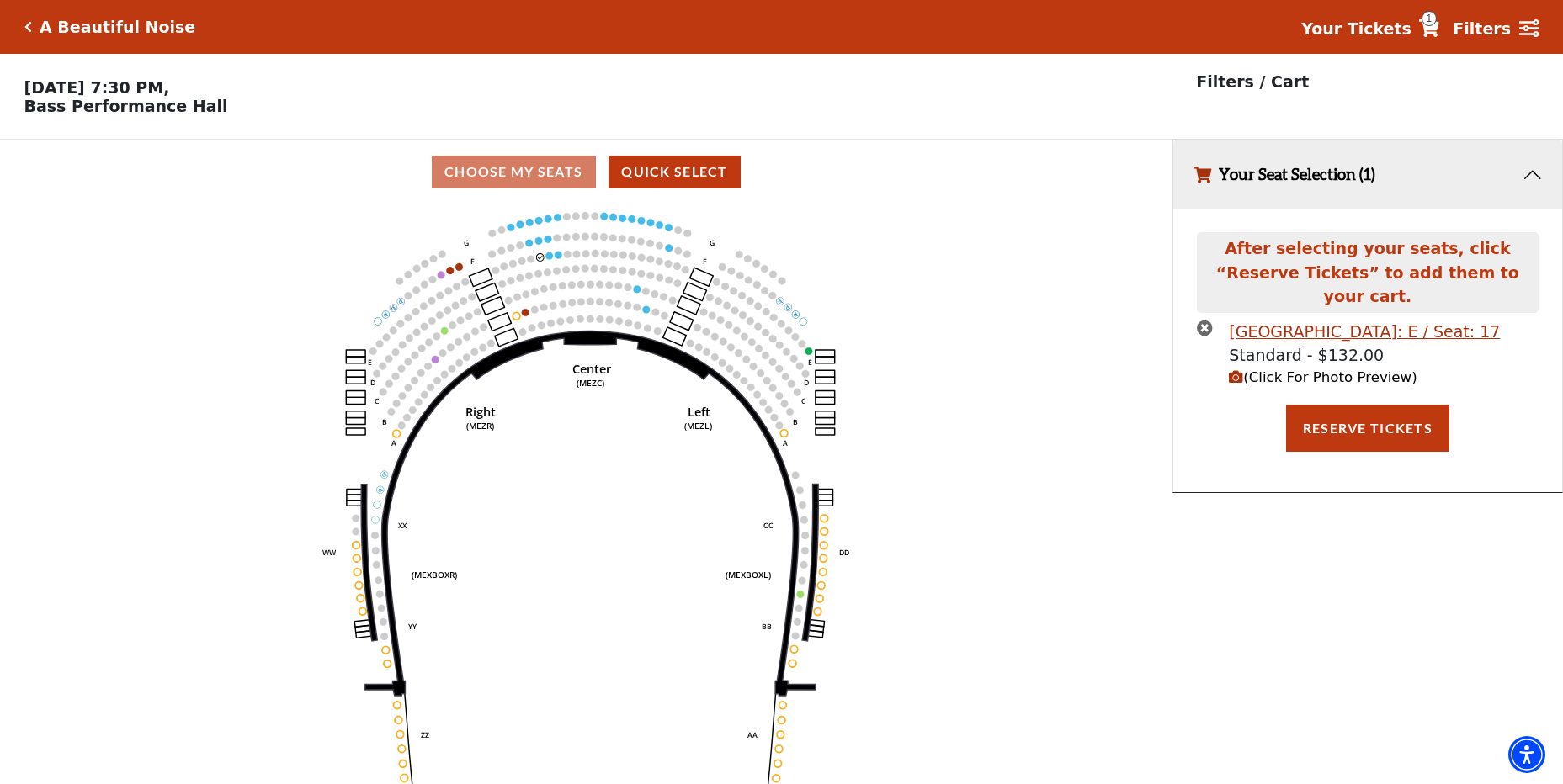
click at [1324, 369] on span "(Click For Photo Preview)" at bounding box center [1321, 377] width 187 height 16
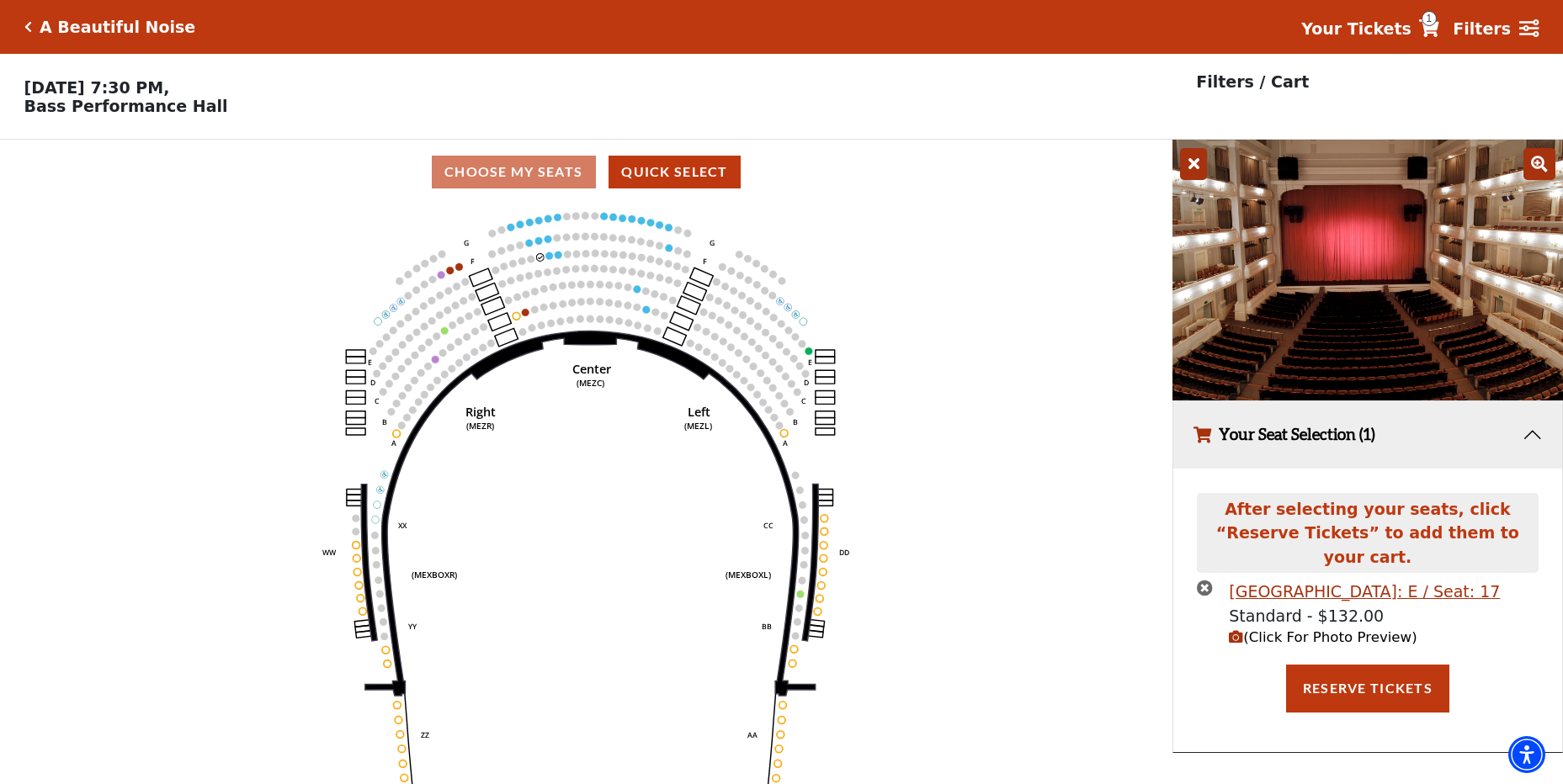
click at [27, 24] on icon "Click here to go back to filters" at bounding box center [28, 27] width 8 height 12
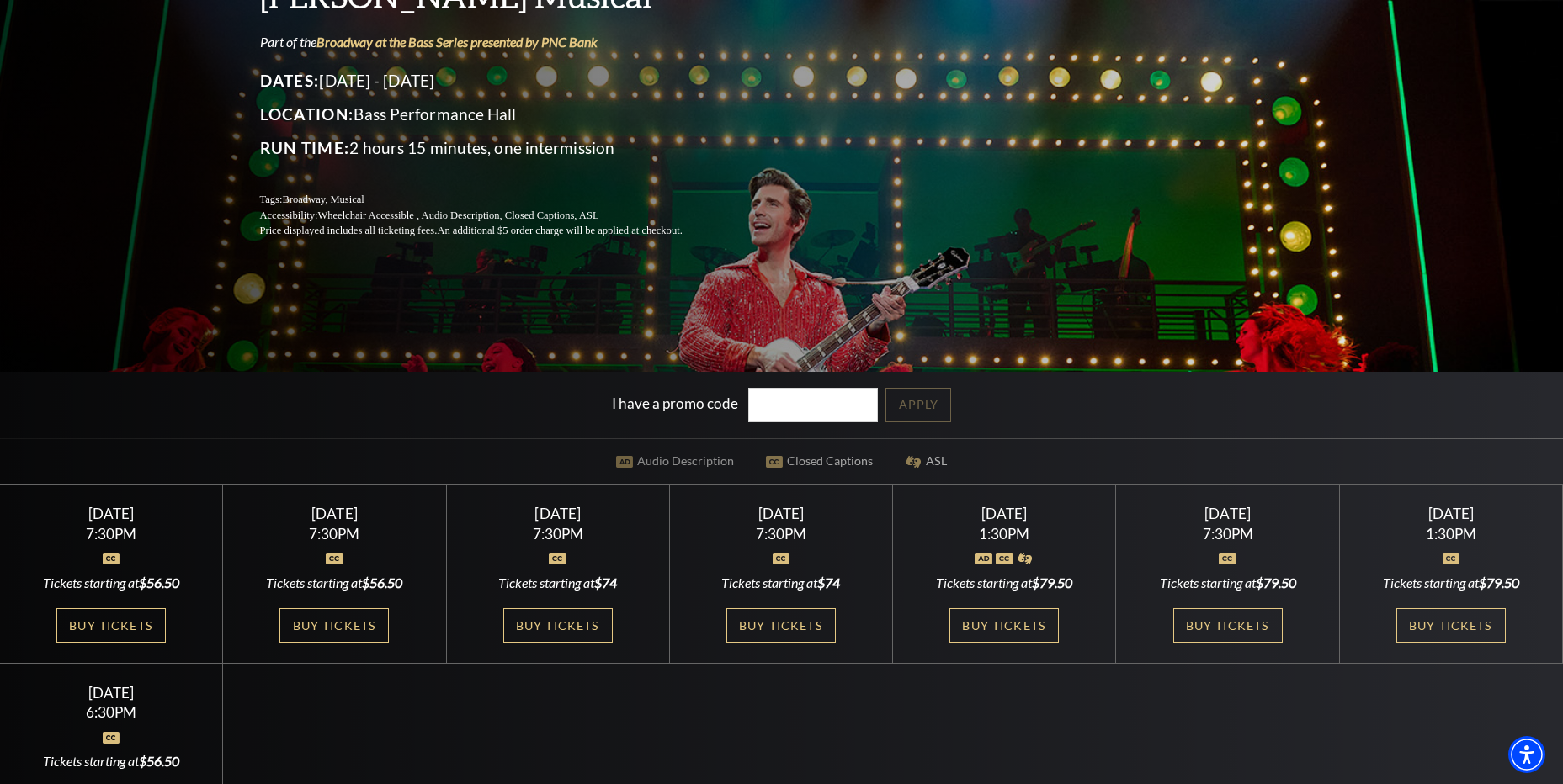
scroll to position [252, 0]
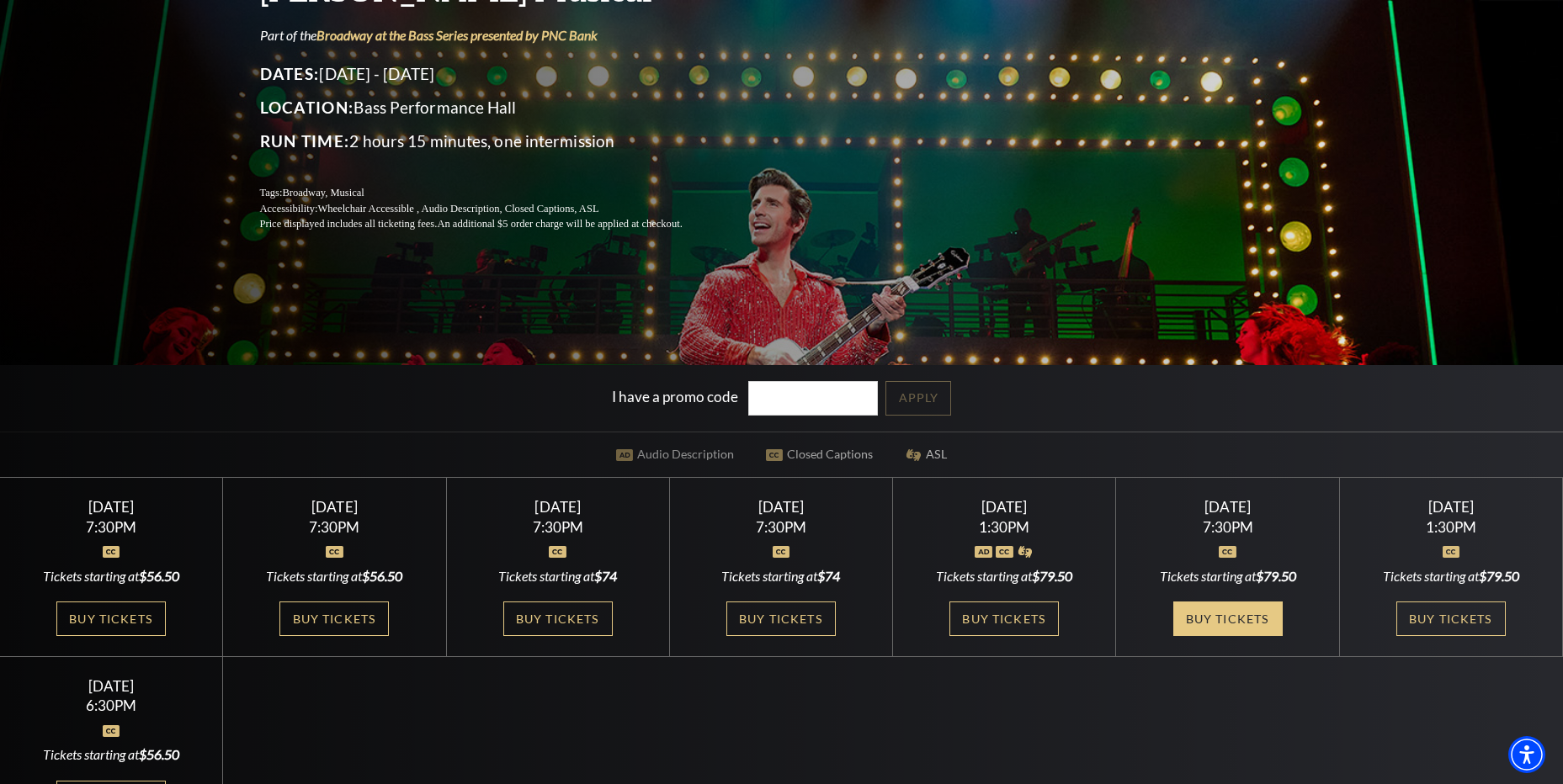
click at [1210, 614] on link "Buy Tickets" at bounding box center [1227, 618] width 109 height 35
click at [1019, 622] on link "Buy Tickets" at bounding box center [1004, 618] width 109 height 35
click at [1205, 620] on link "Buy Tickets" at bounding box center [1227, 618] width 109 height 35
click at [120, 615] on link "Buy Tickets" at bounding box center [110, 618] width 109 height 35
click at [145, 615] on link "Buy Tickets" at bounding box center [110, 618] width 109 height 35
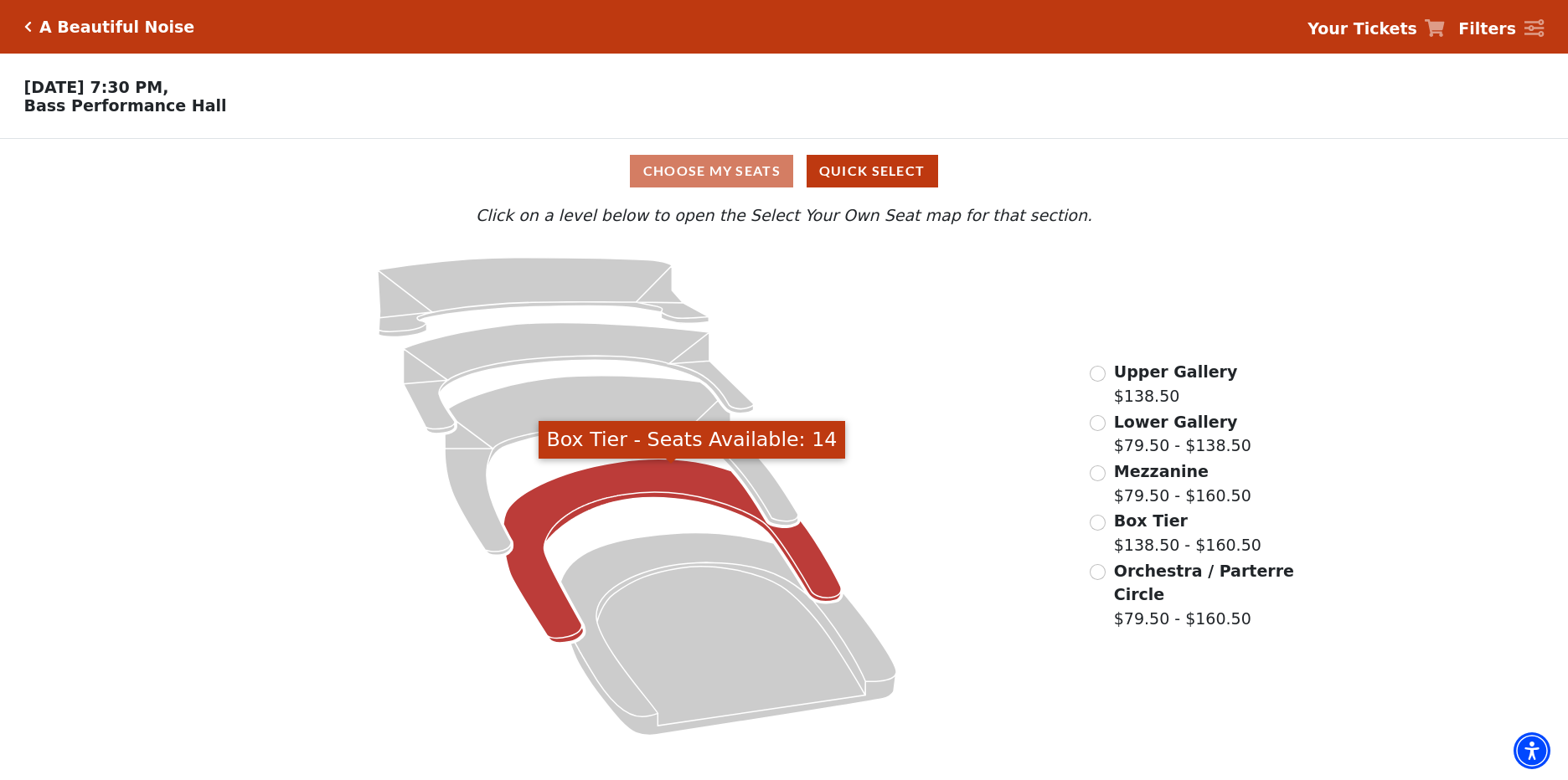
click at [651, 485] on icon "Box Tier - Seats Available: 14" at bounding box center [672, 550] width 338 height 184
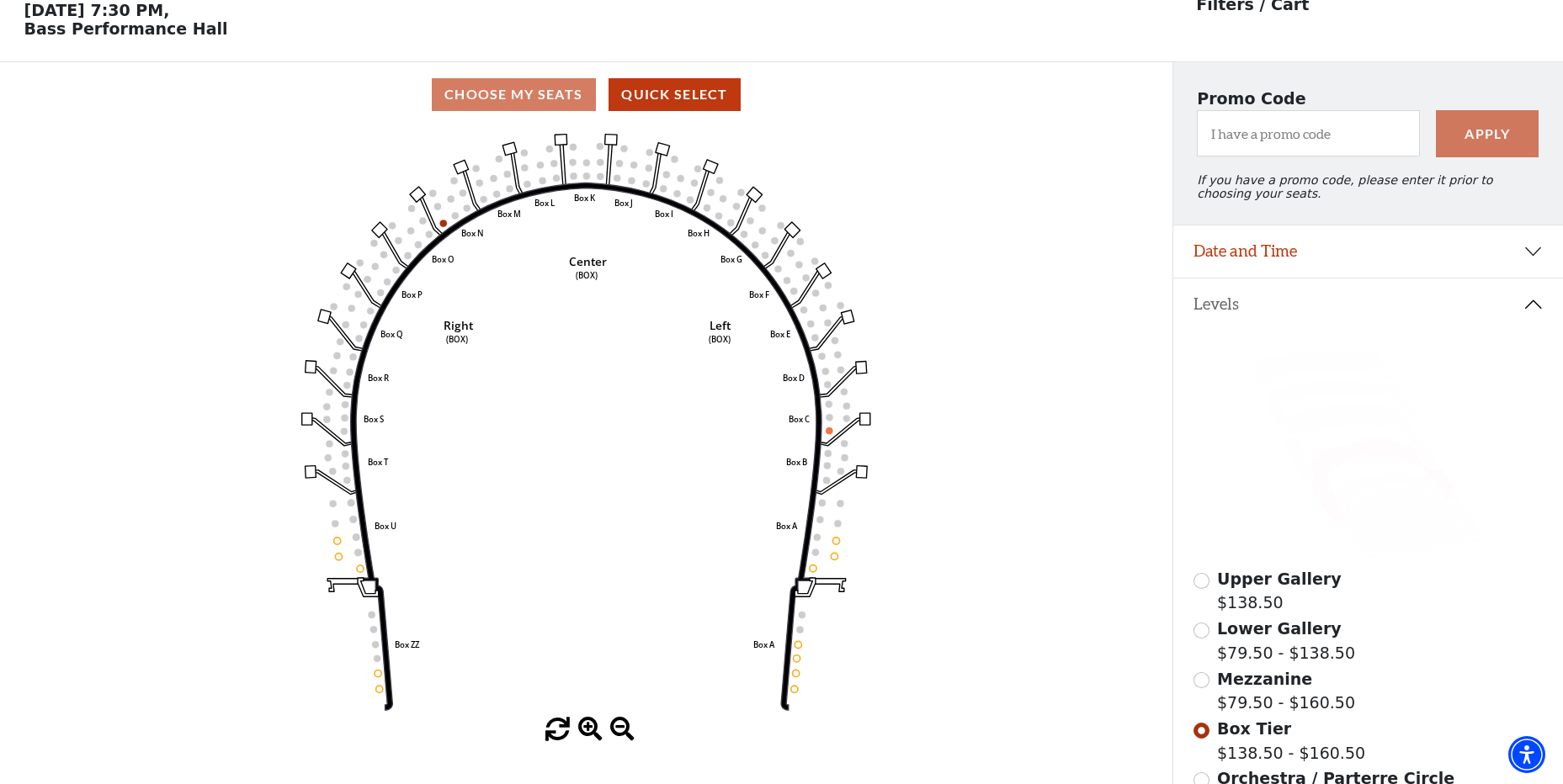
scroll to position [78, 0]
click at [577, 183] on icon "Left (BOX) Right (BOX) Center (BOX) Box ZZ Box U Box T Box S Box R Box Q Box P …" at bounding box center [585, 421] width 1054 height 590
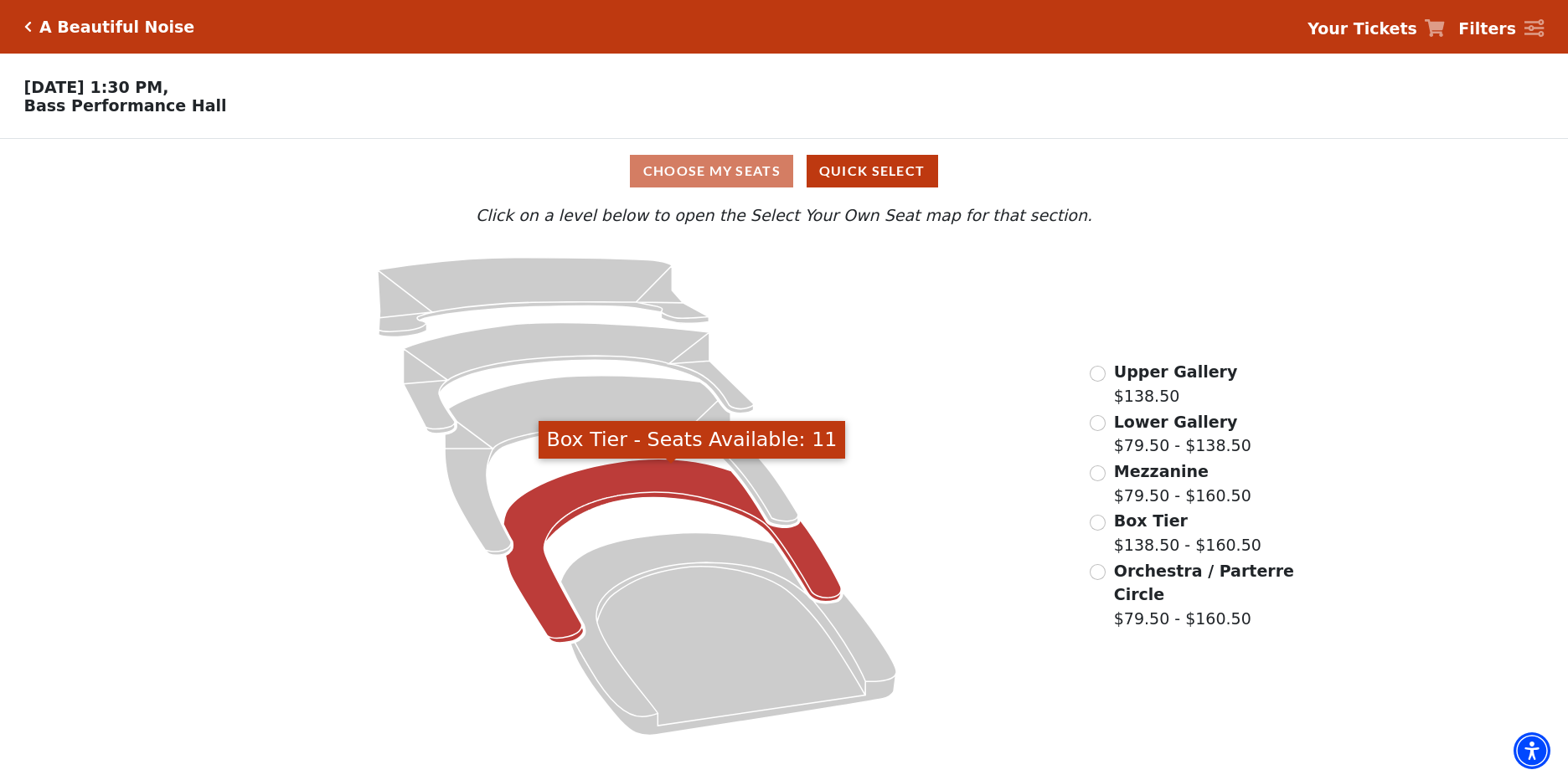
click at [633, 485] on icon "Box Tier - Seats Available: 11" at bounding box center [672, 550] width 338 height 184
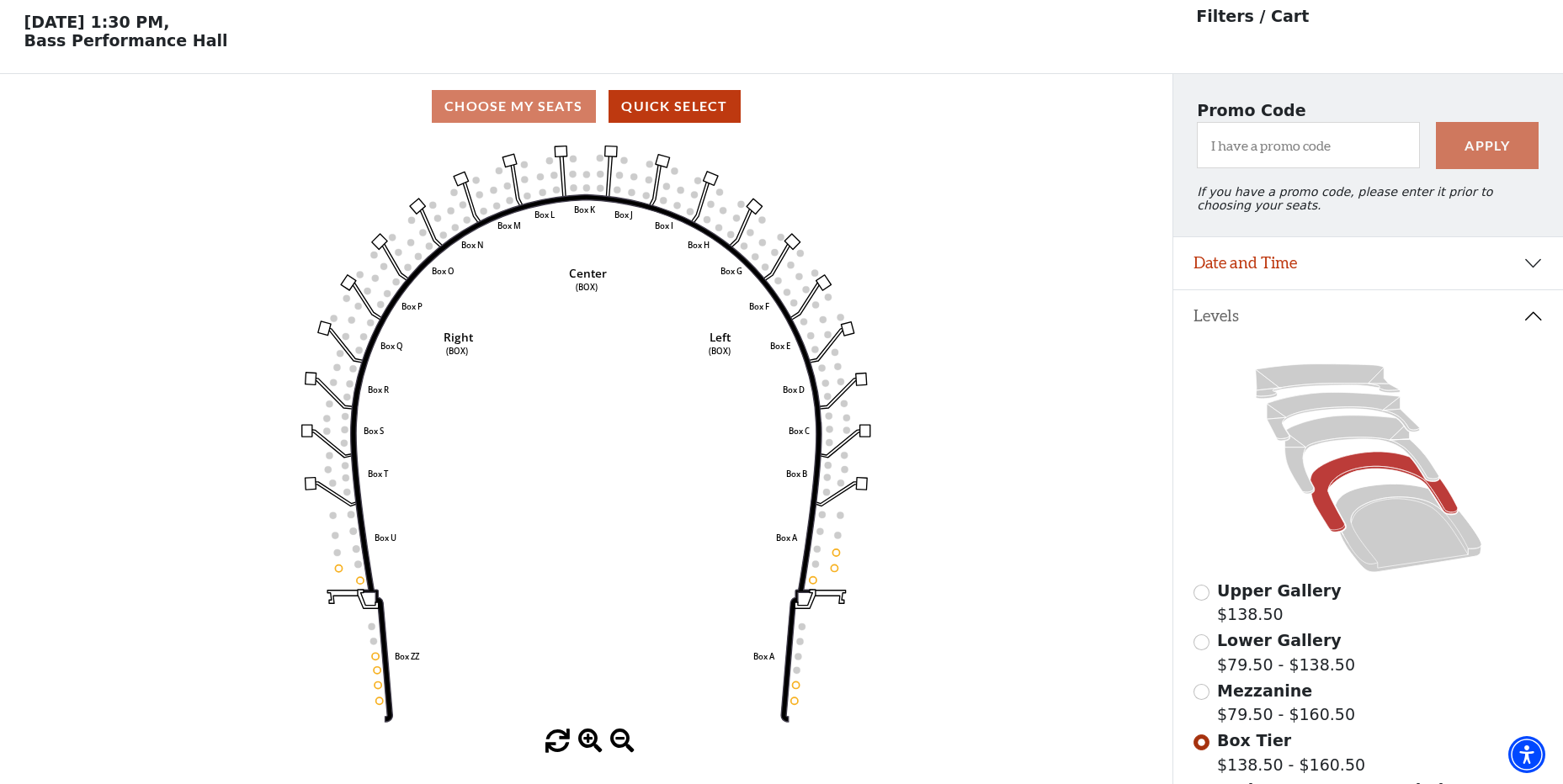
scroll to position [78, 0]
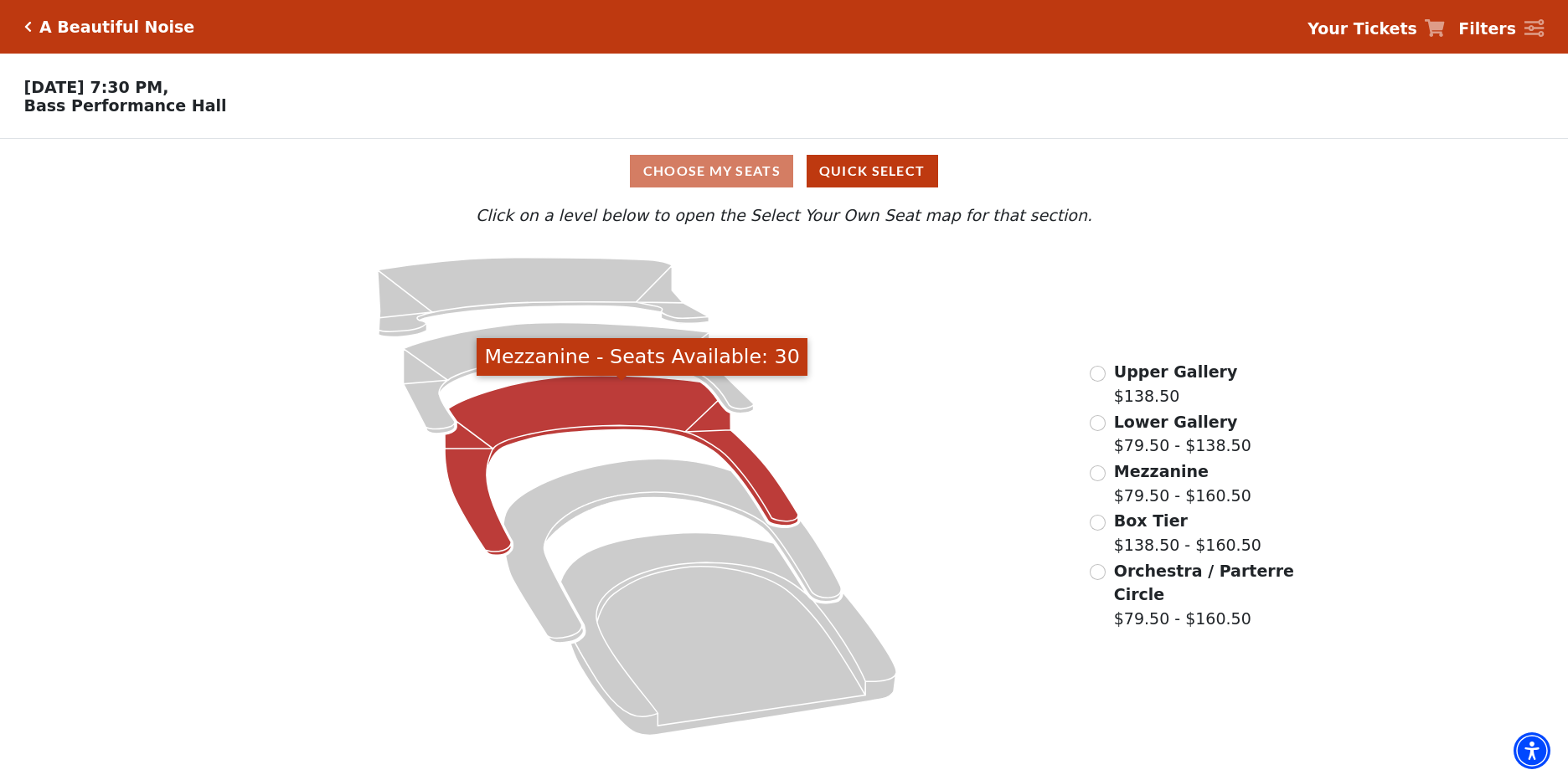
click at [624, 410] on icon "Mezzanine - Seats Available: 30" at bounding box center [621, 466] width 354 height 180
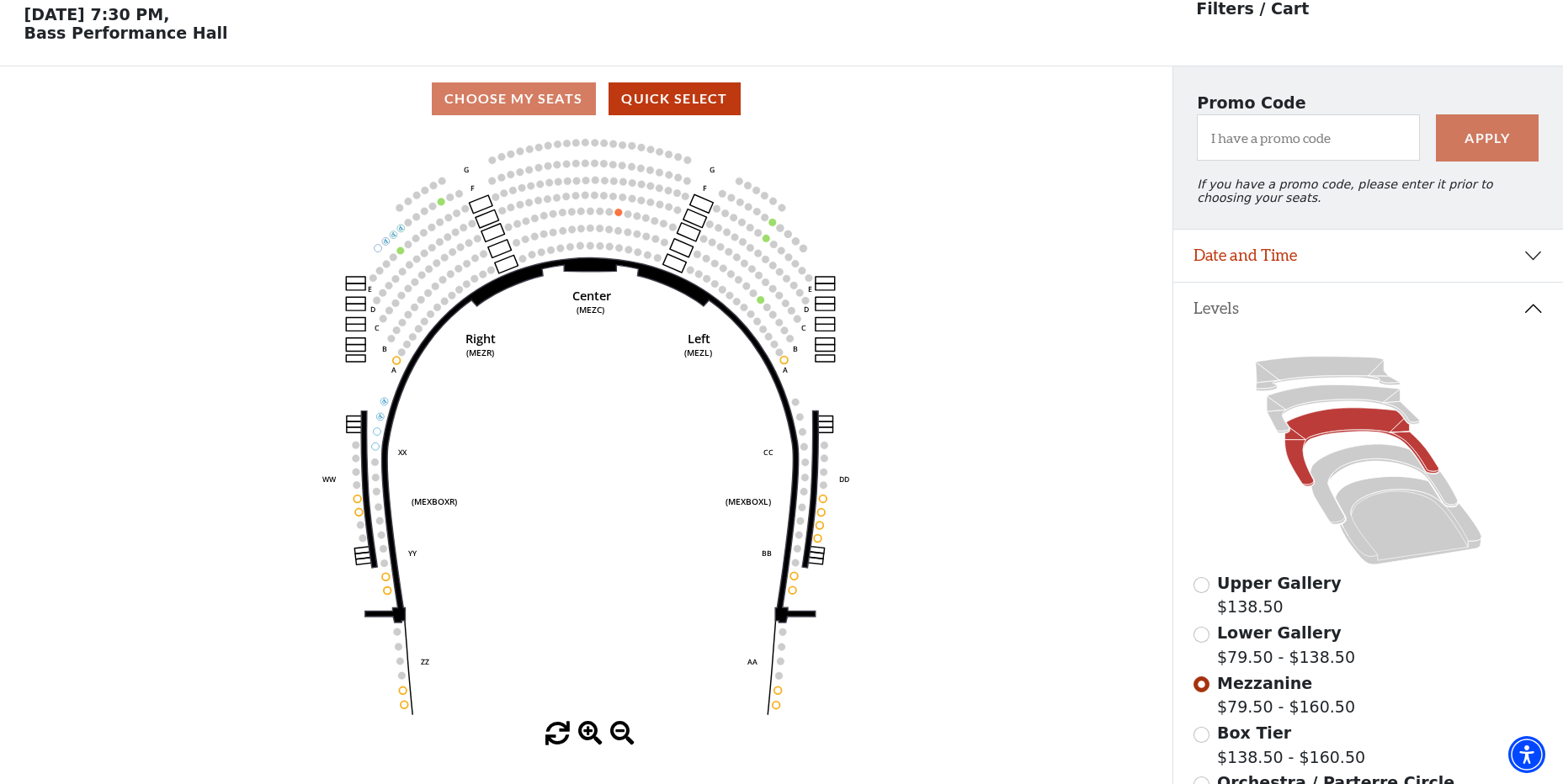
scroll to position [78, 0]
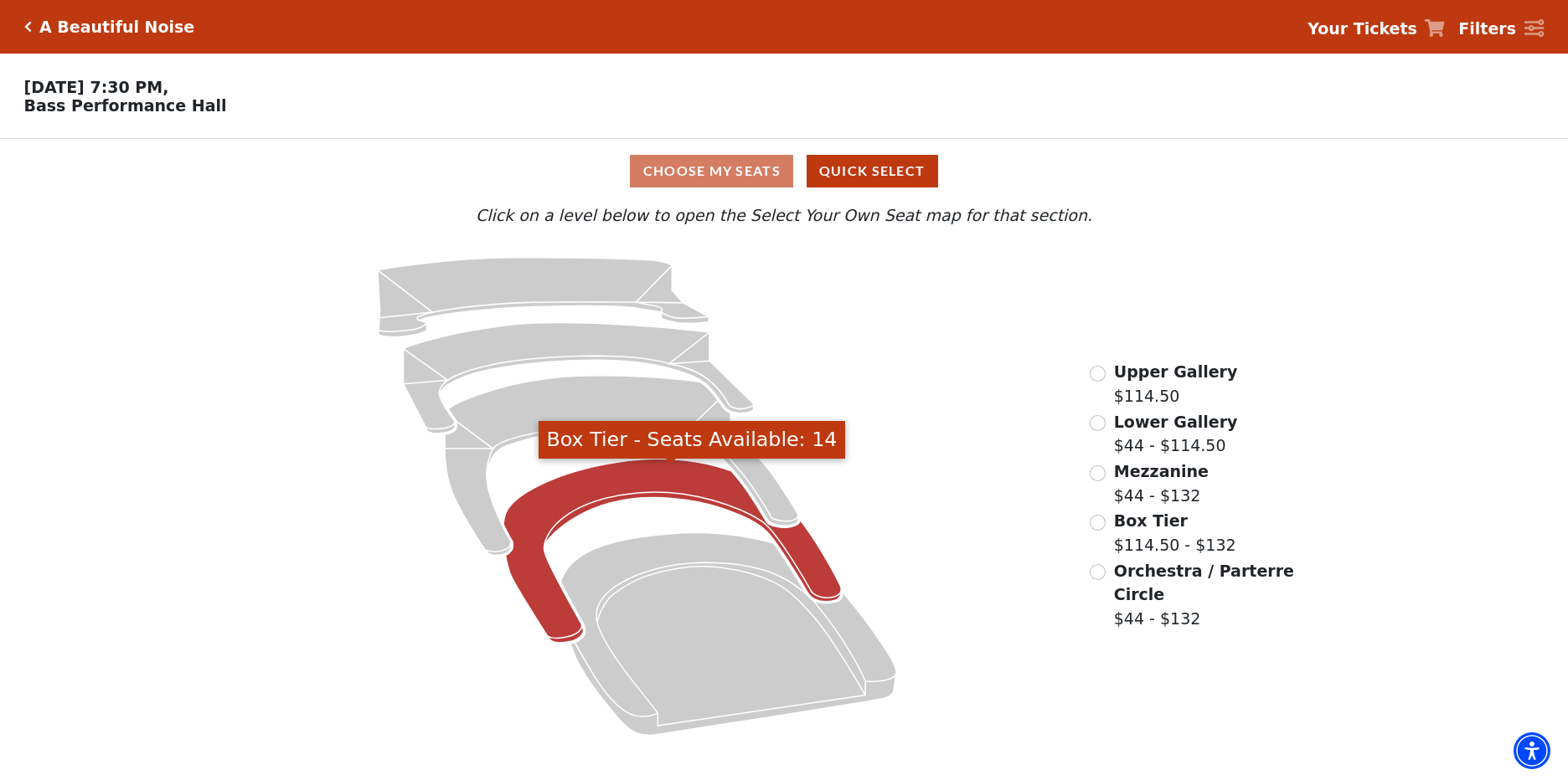
click at [657, 486] on icon "Box Tier - Seats Available: 14" at bounding box center [672, 550] width 338 height 184
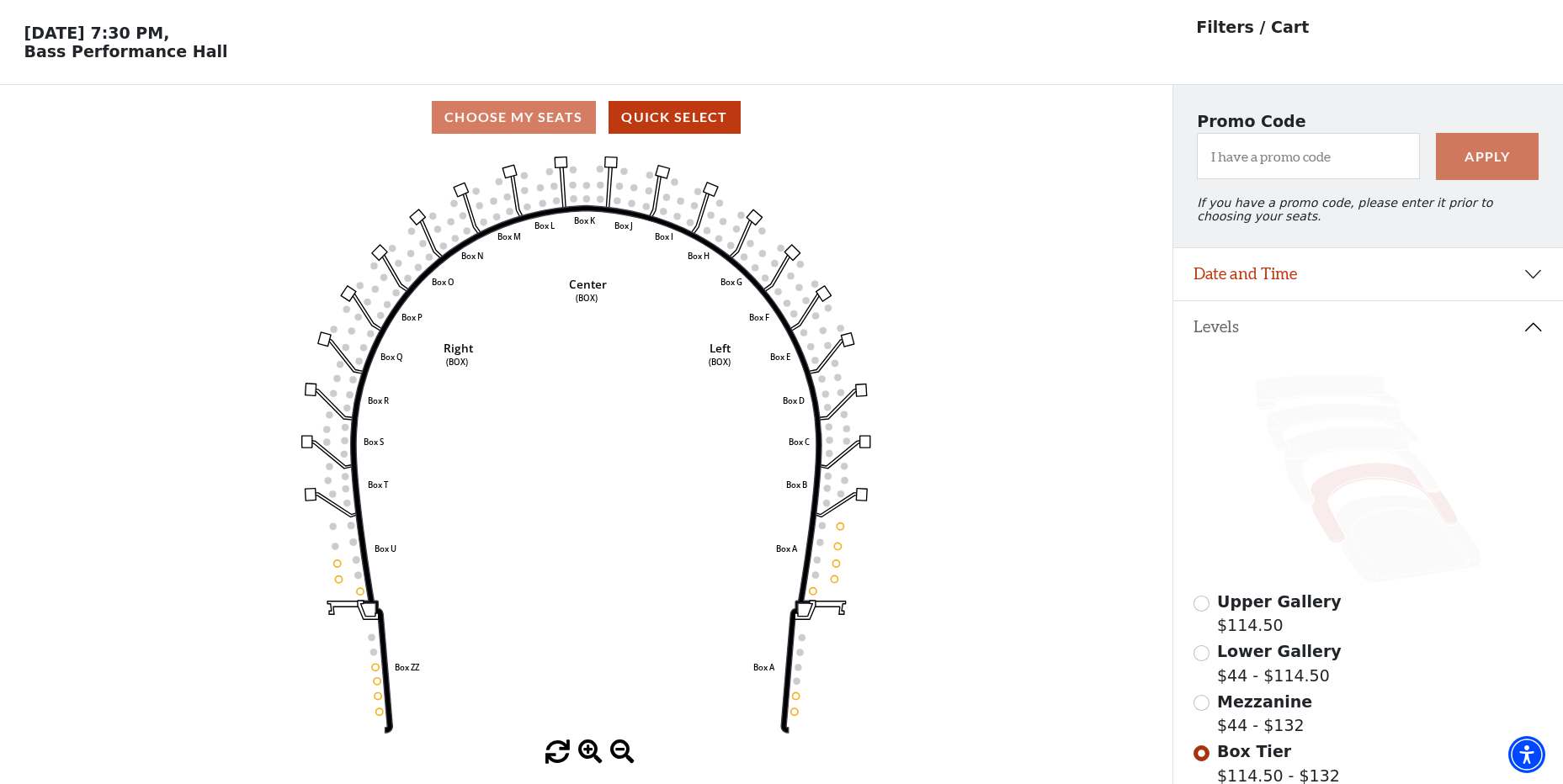
scroll to position [78, 0]
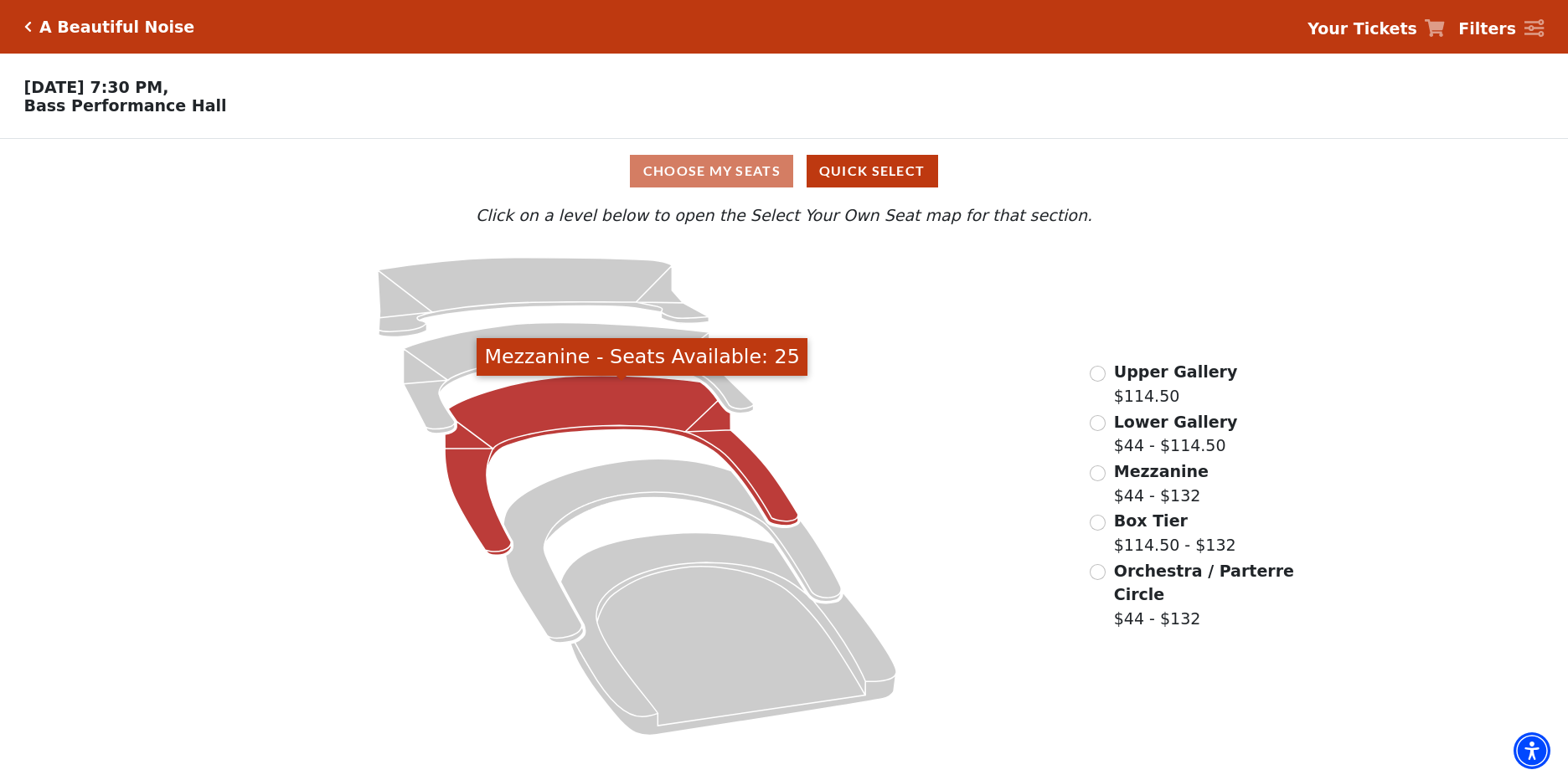
click at [608, 409] on icon "Mezzanine - Seats Available: 25" at bounding box center [621, 466] width 354 height 180
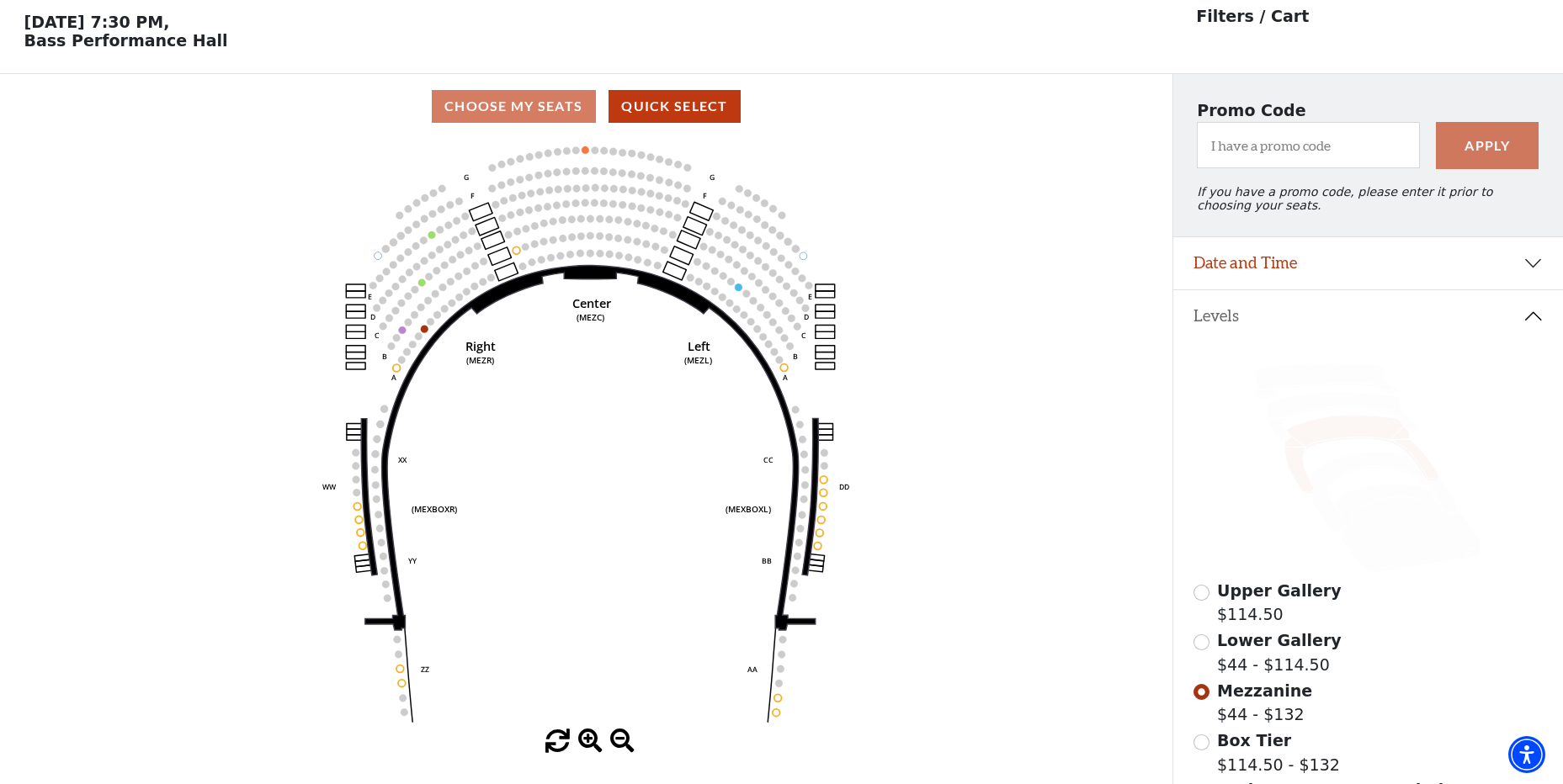
scroll to position [78, 0]
